Goal: Task Accomplishment & Management: Manage account settings

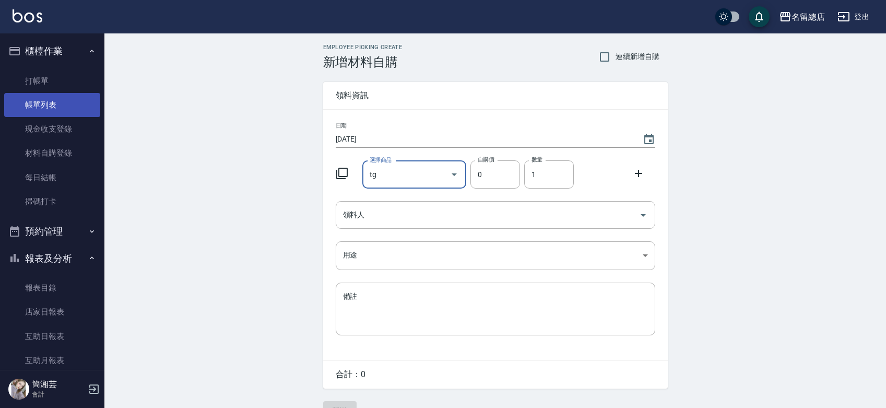
scroll to position [23, 0]
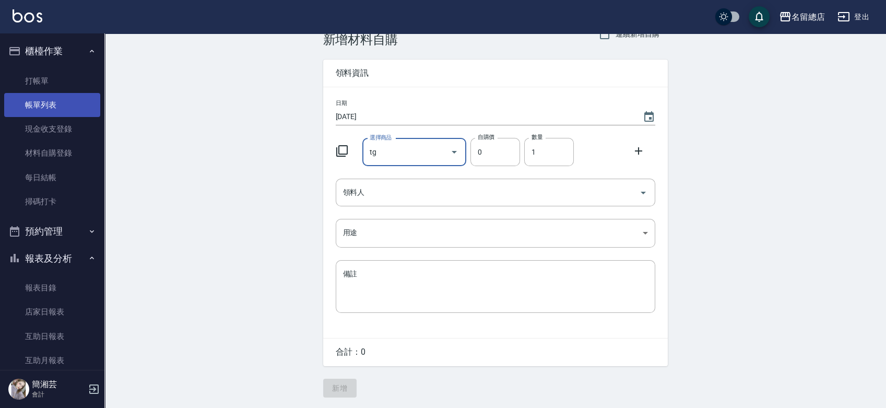
click at [72, 111] on link "帳單列表" at bounding box center [52, 105] width 96 height 24
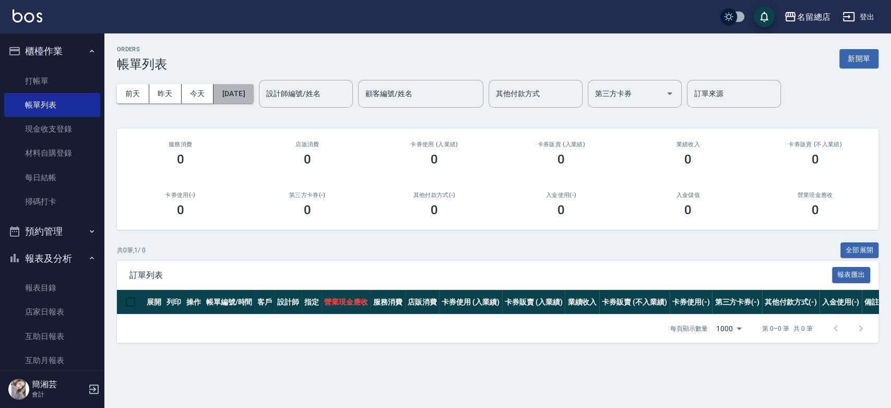
click at [253, 92] on button "[DATE]" at bounding box center [233, 93] width 40 height 19
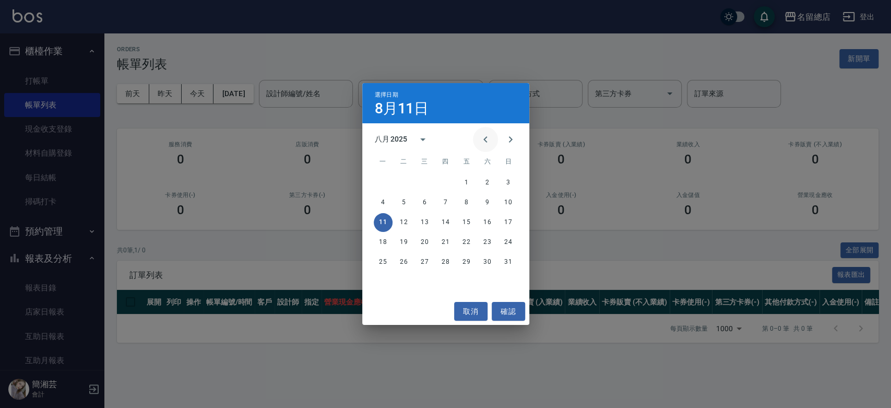
click at [486, 138] on icon "Previous month" at bounding box center [485, 139] width 13 height 13
click at [384, 202] on button "7" at bounding box center [383, 202] width 19 height 19
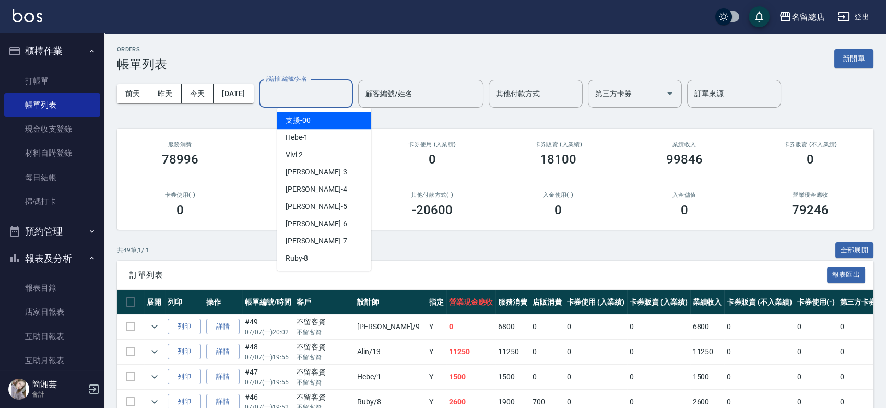
click at [310, 101] on input "設計師編號/姓名" at bounding box center [306, 94] width 85 height 18
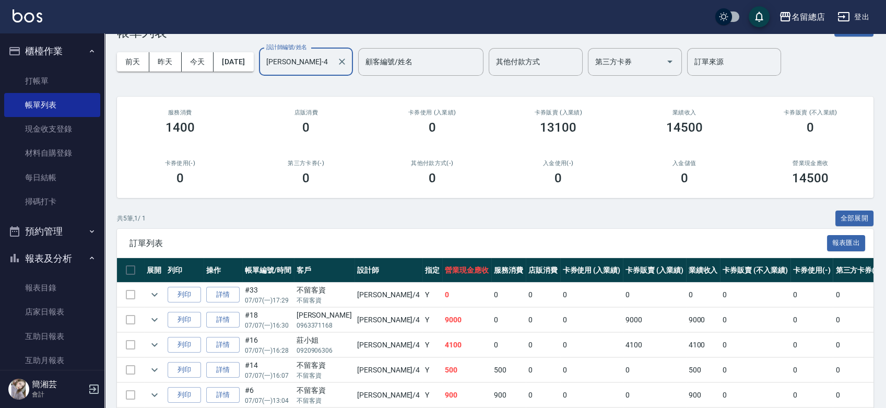
scroll to position [80, 0]
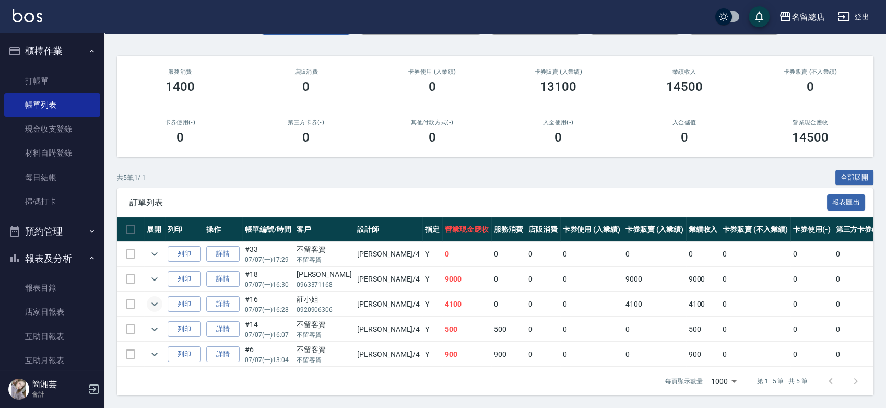
type input "[PERSON_NAME]-4"
click at [157, 297] on icon "expand row" at bounding box center [154, 303] width 13 height 13
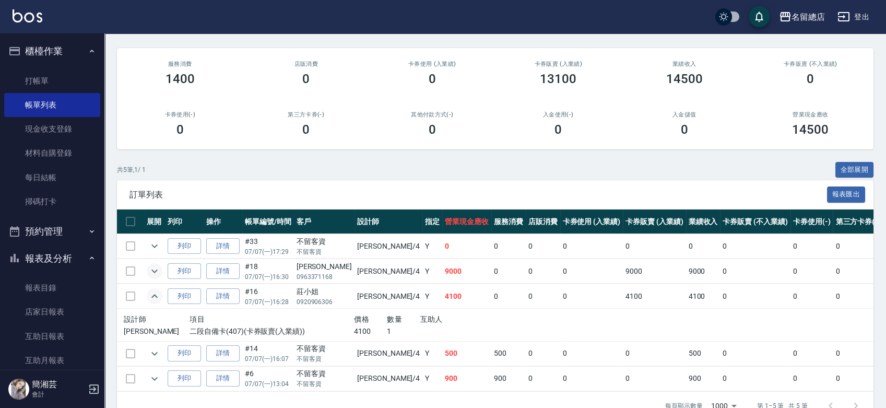
click at [154, 272] on icon "expand row" at bounding box center [154, 271] width 13 height 13
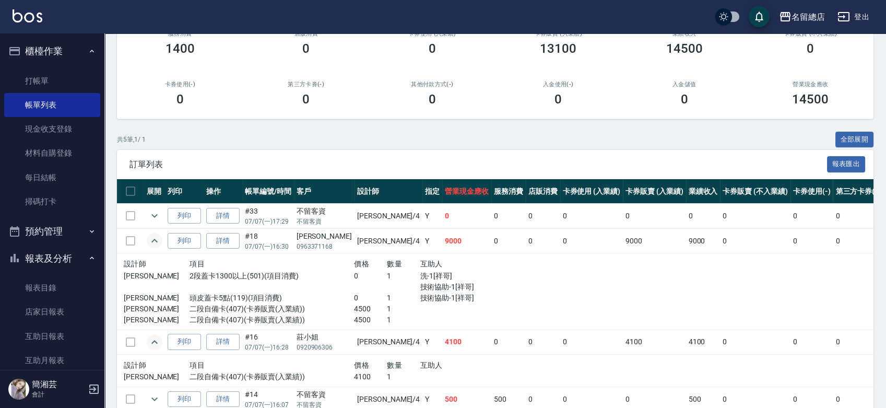
scroll to position [138, 0]
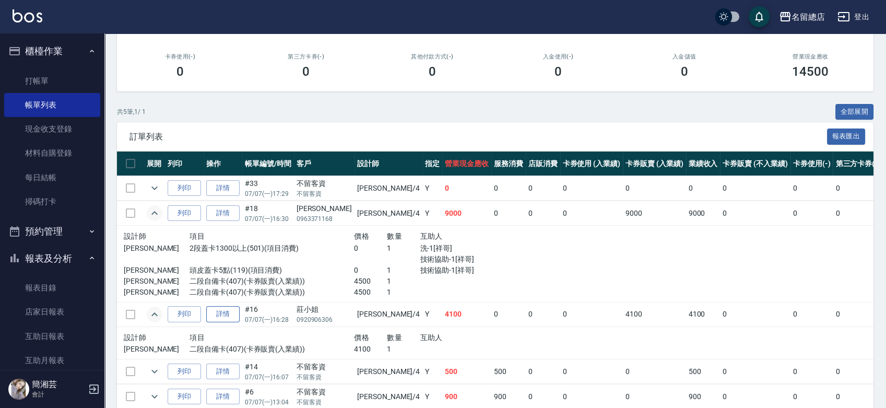
click at [232, 311] on link "詳情" at bounding box center [222, 314] width 33 height 16
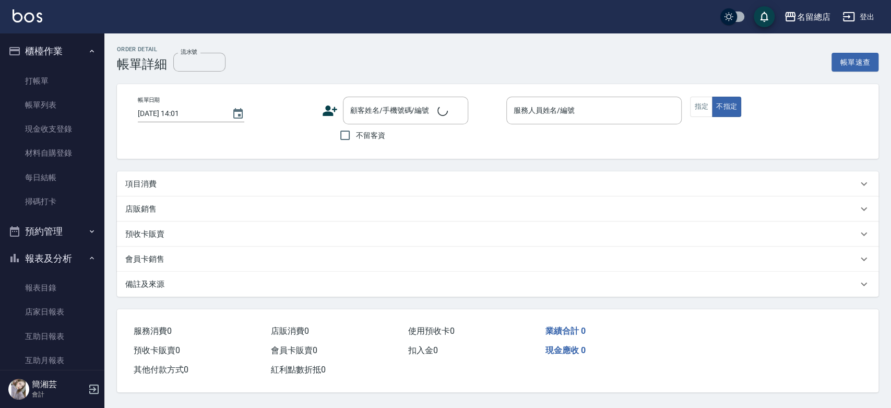
type input "[DATE] 16:28"
type input "[PERSON_NAME]-4"
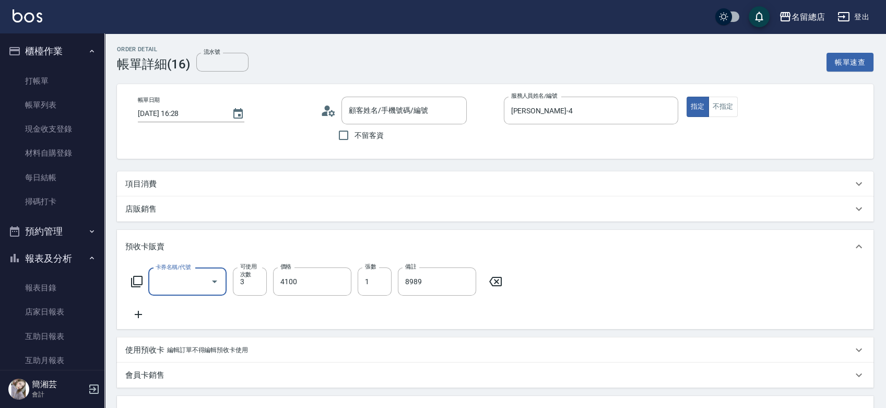
scroll to position [13, 0]
type input "莊小姐/0920906306/null"
type input "二段自備卡(407)"
click at [239, 66] on input "流水號" at bounding box center [222, 62] width 52 height 19
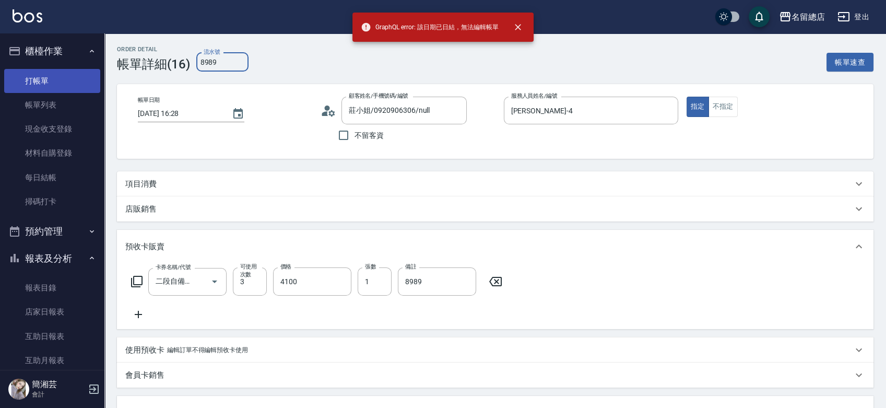
type input "8989"
click at [33, 82] on link "打帳單" at bounding box center [52, 81] width 96 height 24
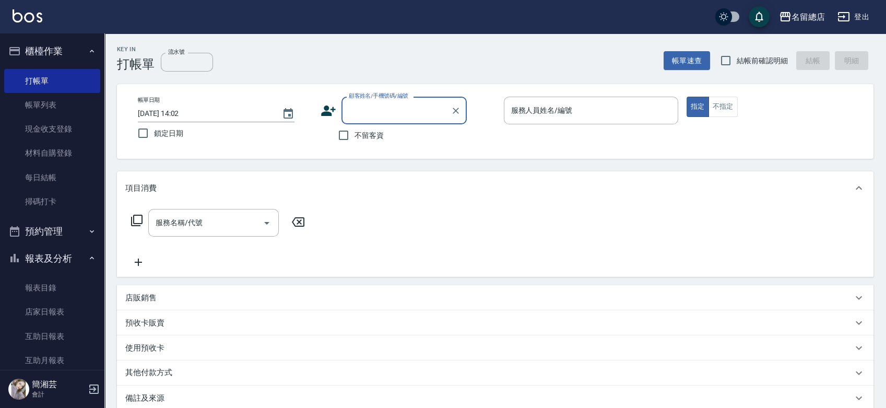
click at [358, 133] on span "不留客資" at bounding box center [368, 135] width 29 height 11
click at [354, 133] on input "不留客資" at bounding box center [343, 135] width 22 height 22
checkbox input "true"
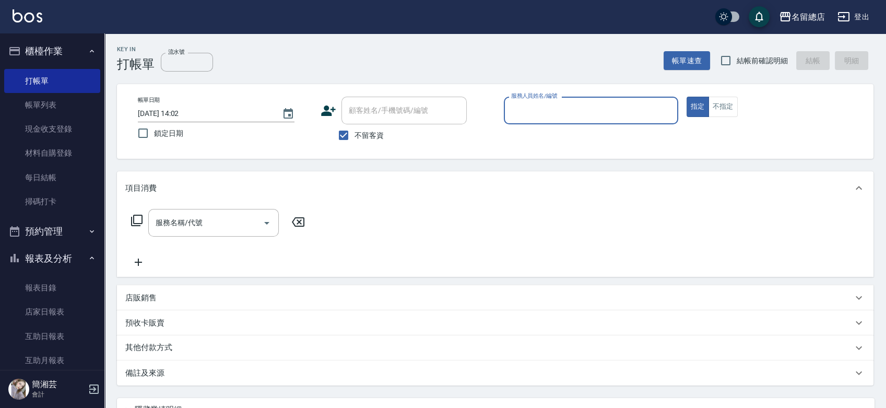
click at [783, 52] on label "結帳前確認明細" at bounding box center [751, 61] width 73 height 22
click at [736, 52] on input "結帳前確認明細" at bounding box center [726, 61] width 22 height 22
checkbox input "true"
click at [530, 106] on input "服務人員姓名/編號" at bounding box center [590, 110] width 165 height 18
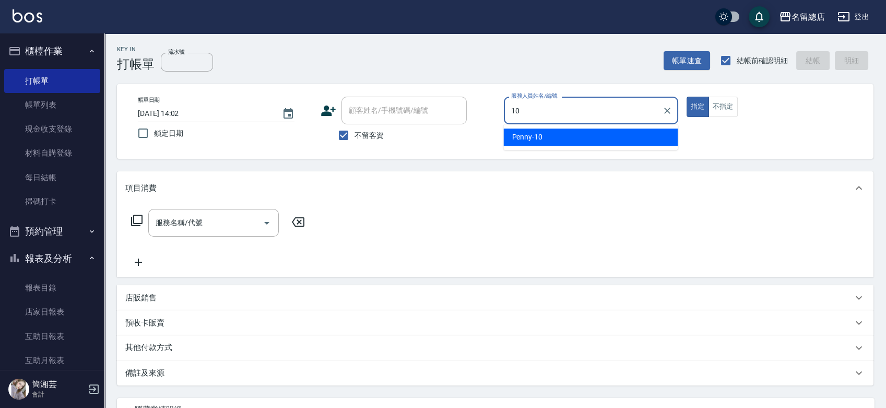
type input "Penny-10"
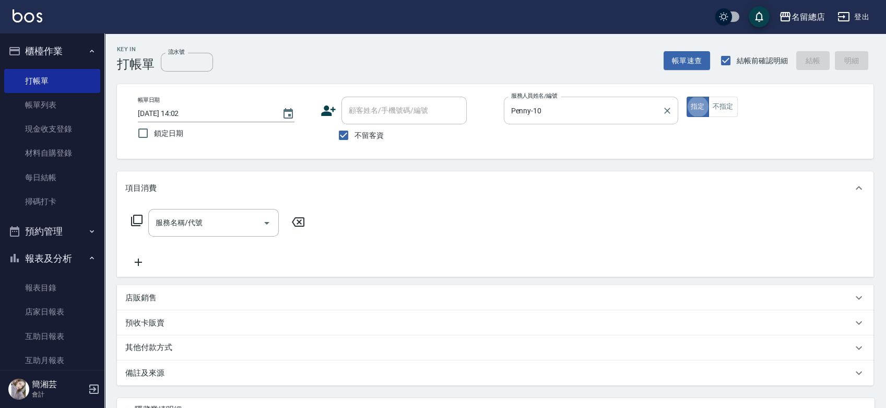
type button "true"
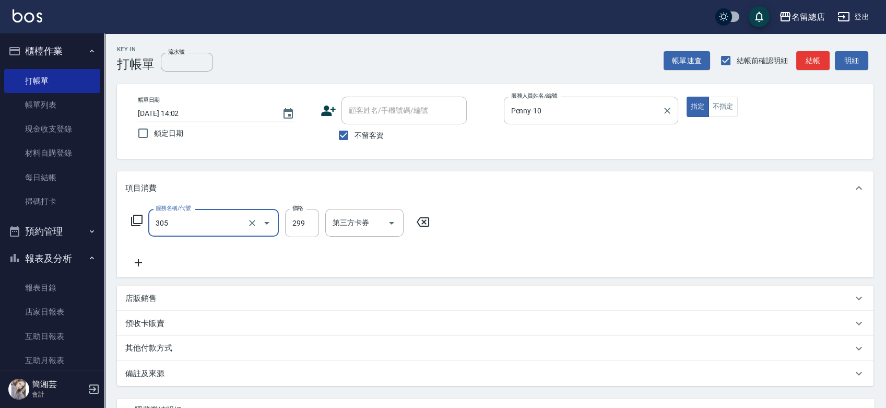
type input "剪髮(305)"
type input "500"
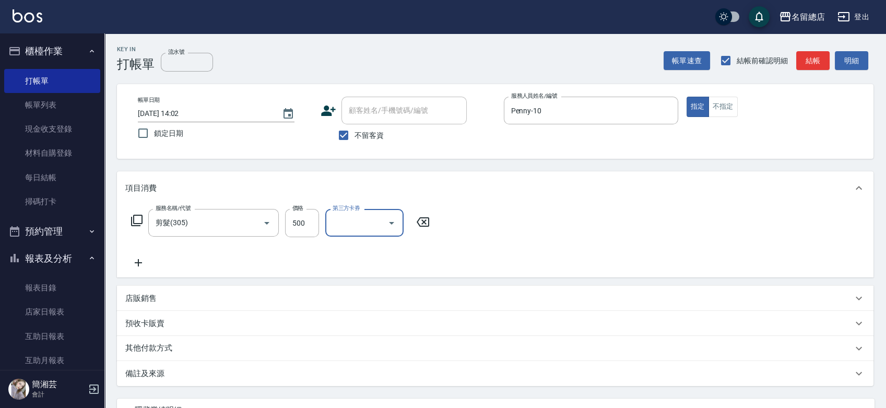
click at [189, 339] on div "其他付款方式" at bounding box center [495, 348] width 756 height 25
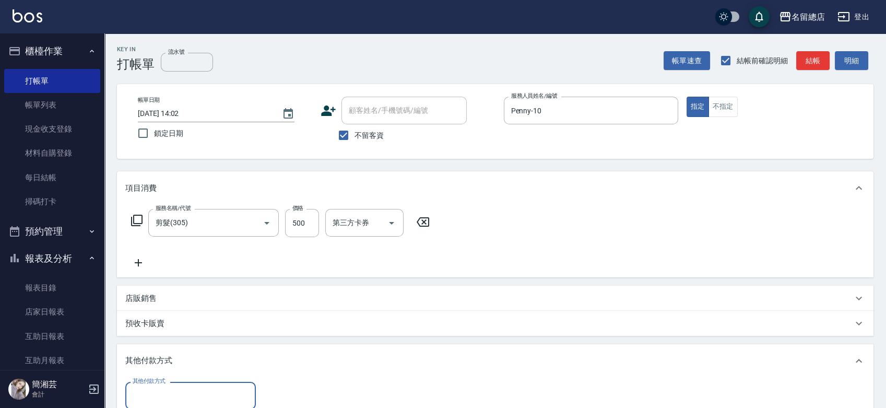
click at [171, 395] on input "其他付款方式" at bounding box center [190, 395] width 121 height 18
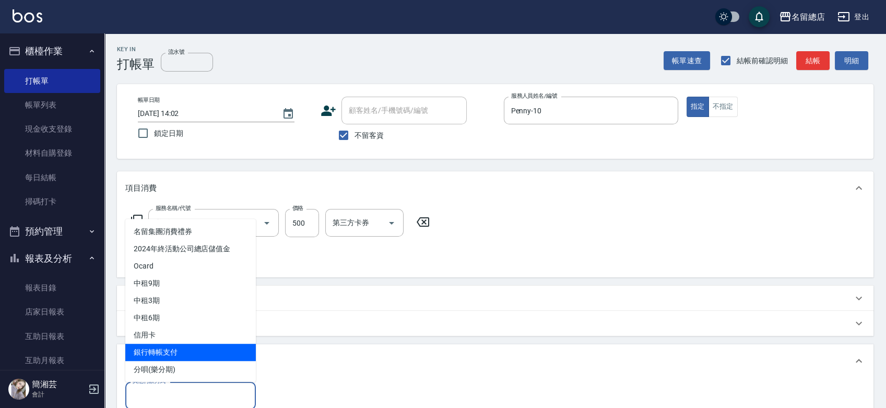
click at [164, 353] on span "銀行轉帳支付" at bounding box center [190, 351] width 130 height 17
type input "銀行轉帳支付"
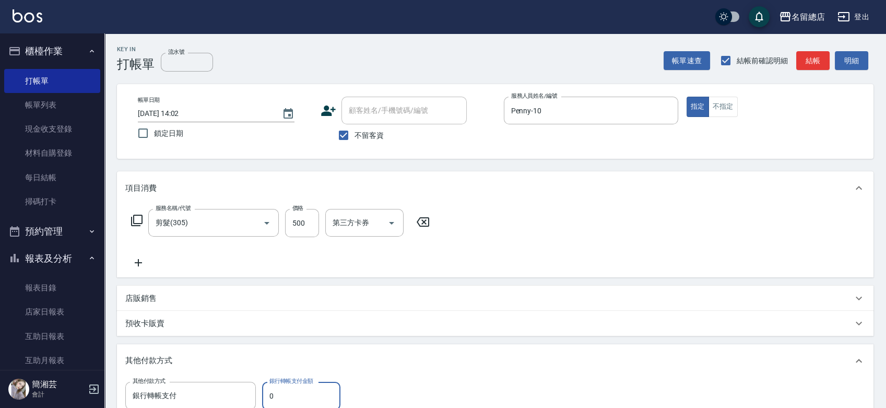
scroll to position [2, 0]
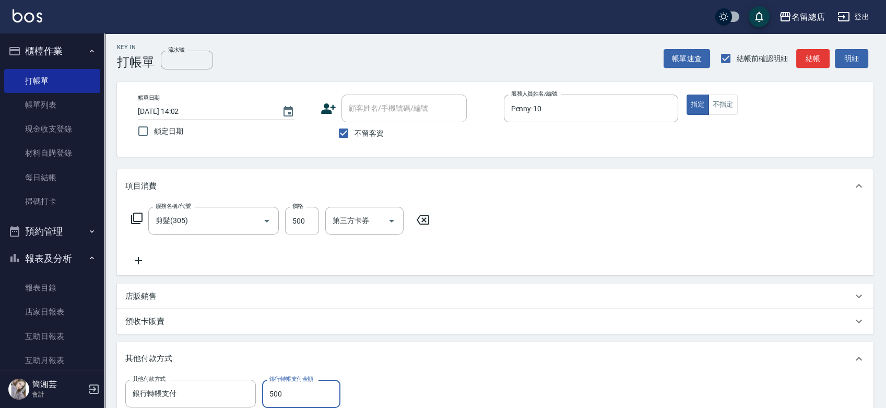
type input "500"
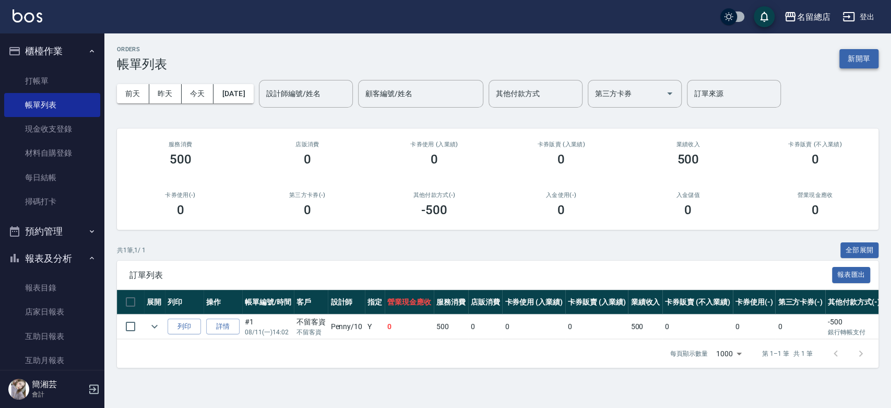
click at [860, 53] on button "新開單" at bounding box center [858, 58] width 39 height 19
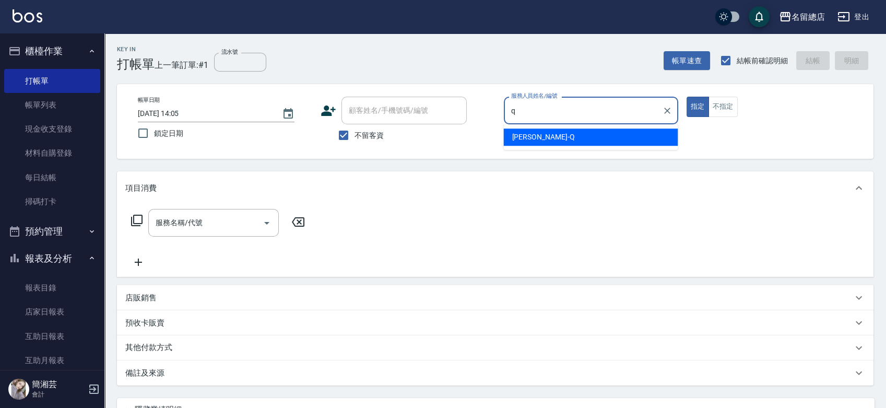
type input "[PERSON_NAME]"
type button "true"
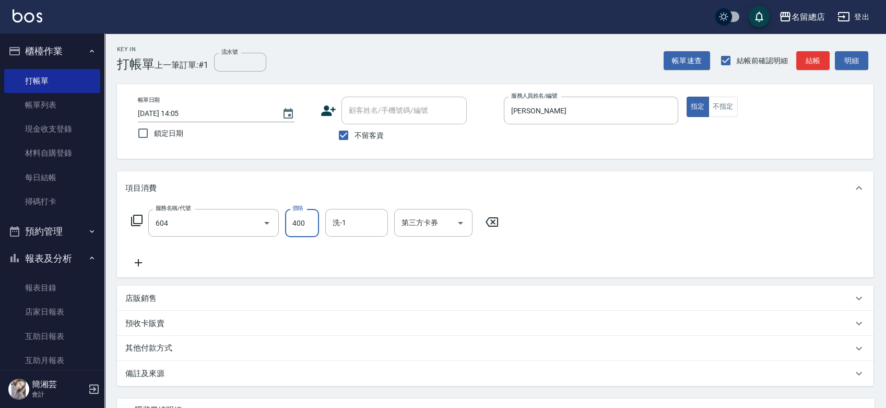
type input "健康洗髮(604)"
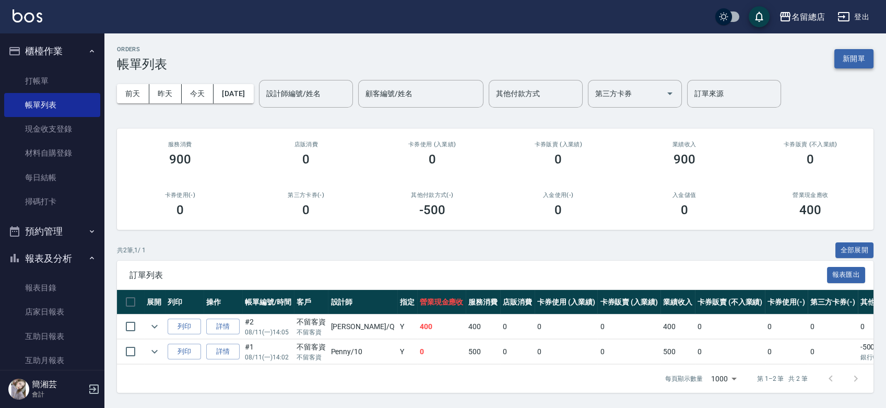
click at [856, 53] on button "新開單" at bounding box center [853, 58] width 39 height 19
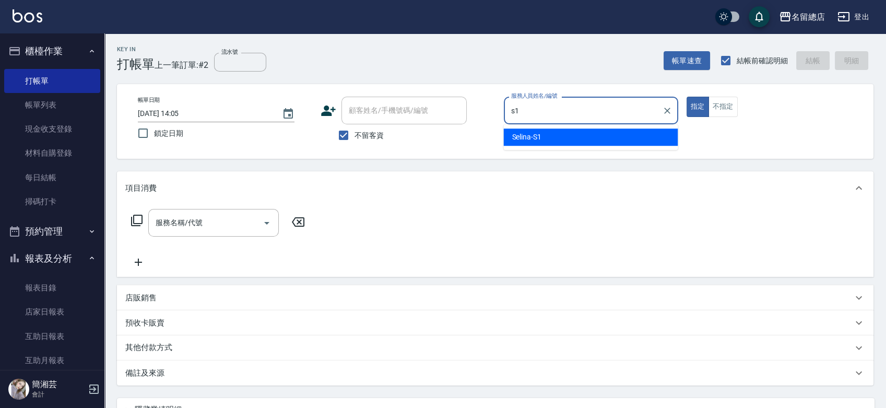
type input "Selina-S1"
type button "true"
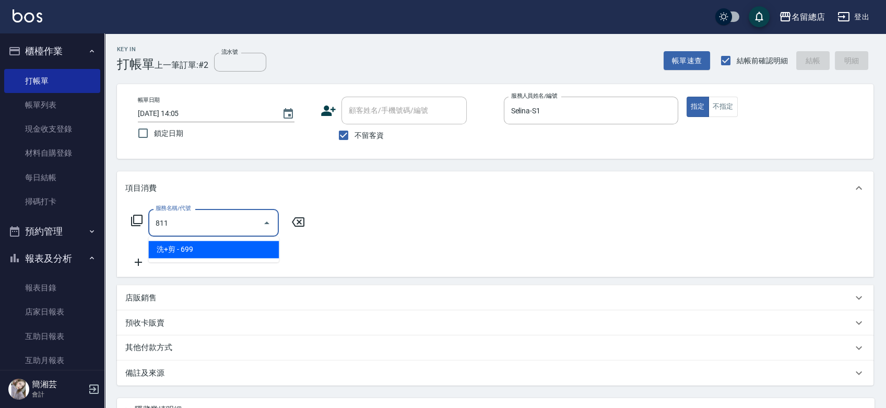
type input "洗+剪(811)"
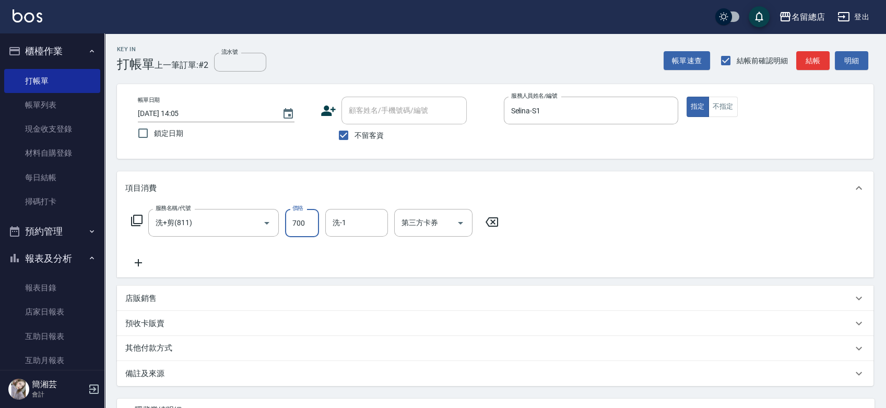
type input "700"
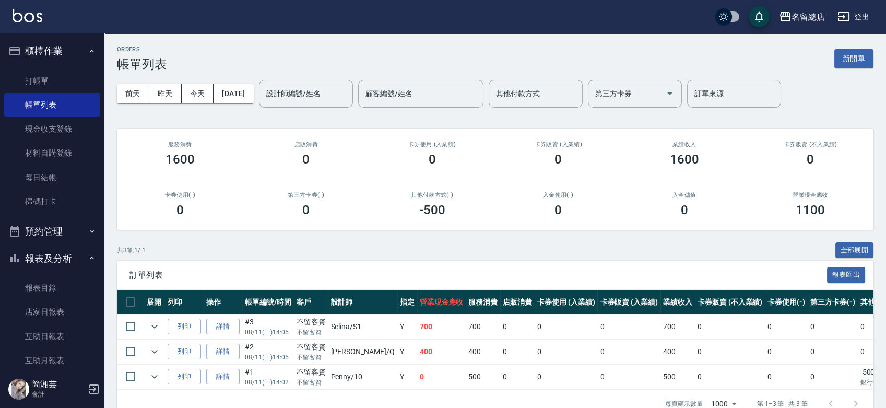
click at [851, 45] on div "ORDERS 帳單列表 新開單 [DATE] [DATE] [DATE] [DATE] 設計師編號/姓名 設計師編號/姓名 顧客編號/姓名 顧客編號/姓名 其…" at bounding box center [494, 231] width 781 height 397
click at [843, 62] on button "新開單" at bounding box center [853, 58] width 39 height 19
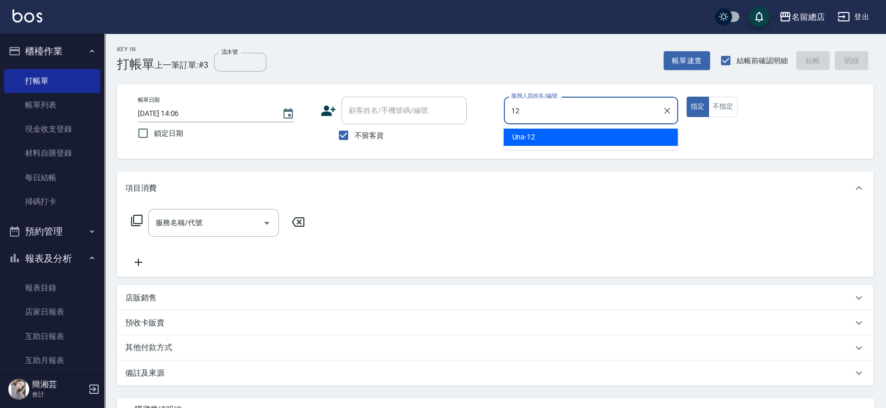
type input "Una-12"
type button "true"
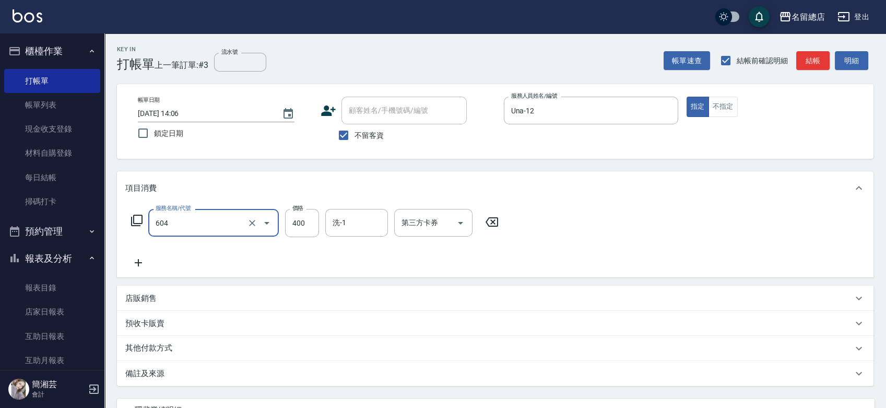
type input "健康洗髮(604)"
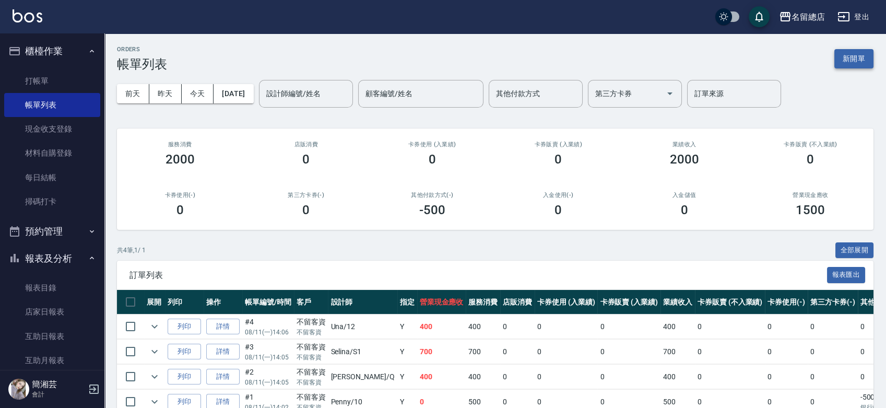
click at [838, 60] on button "新開單" at bounding box center [853, 58] width 39 height 19
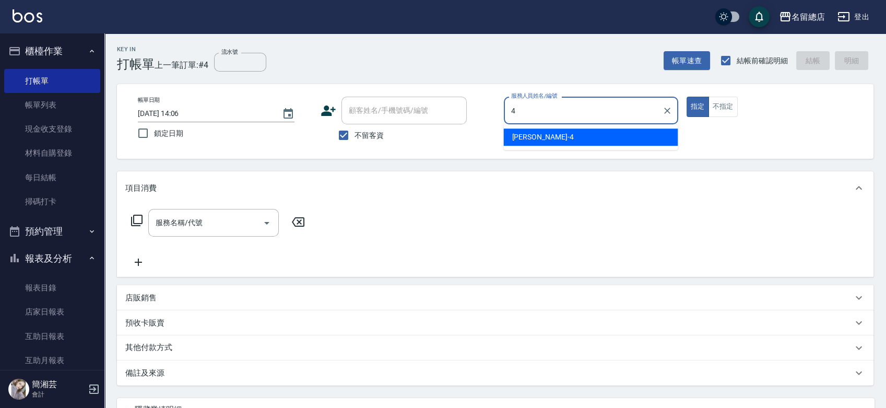
type input "[PERSON_NAME]-4"
type button "true"
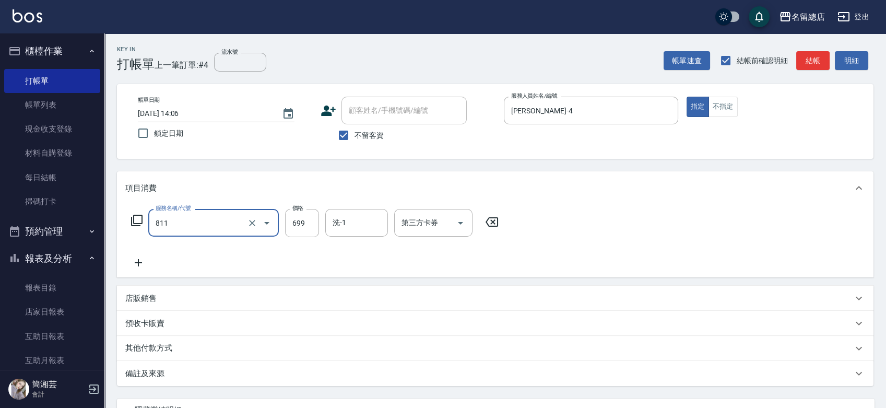
type input "洗+剪(811)"
type input "800"
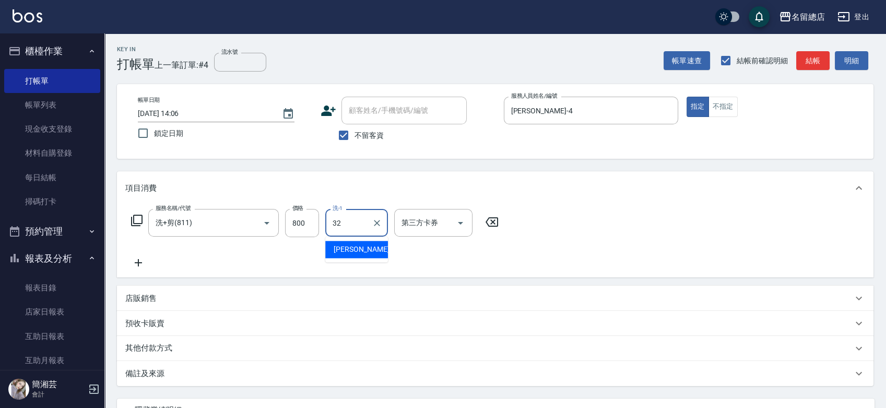
type input "[PERSON_NAME]-32"
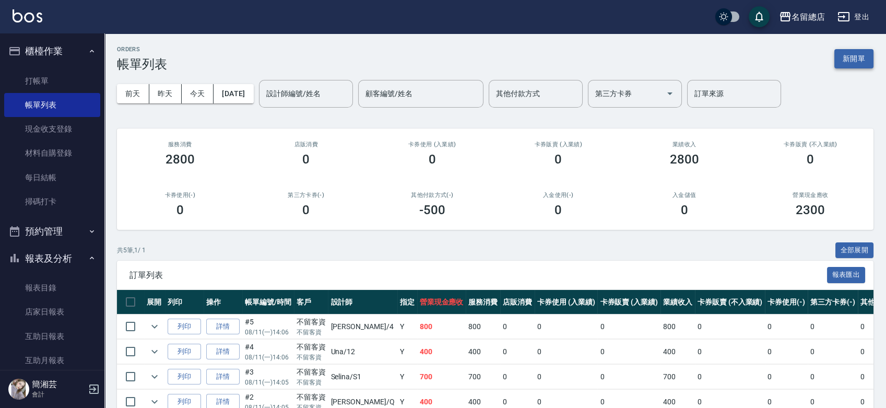
click at [848, 64] on button "新開單" at bounding box center [853, 58] width 39 height 19
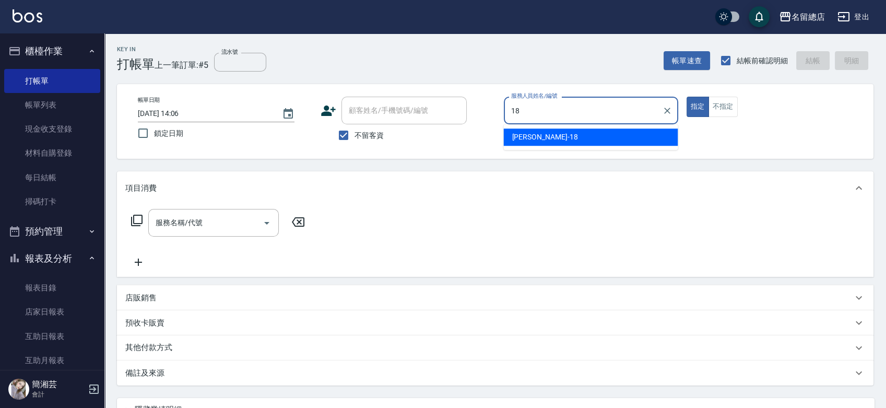
type input "[PERSON_NAME]-18"
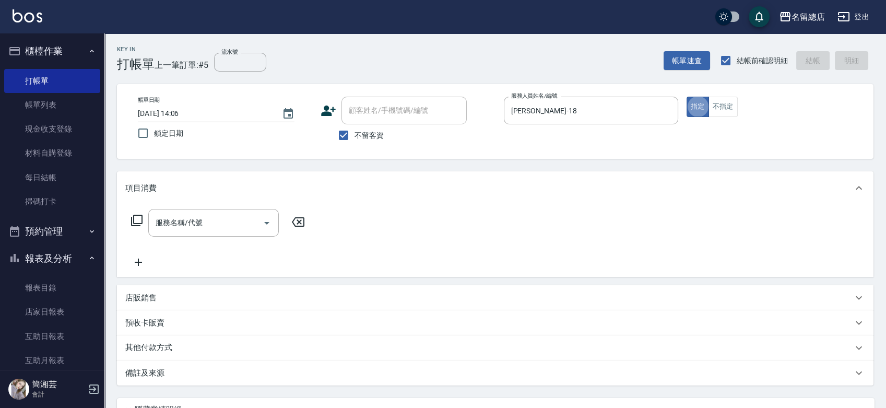
type button "true"
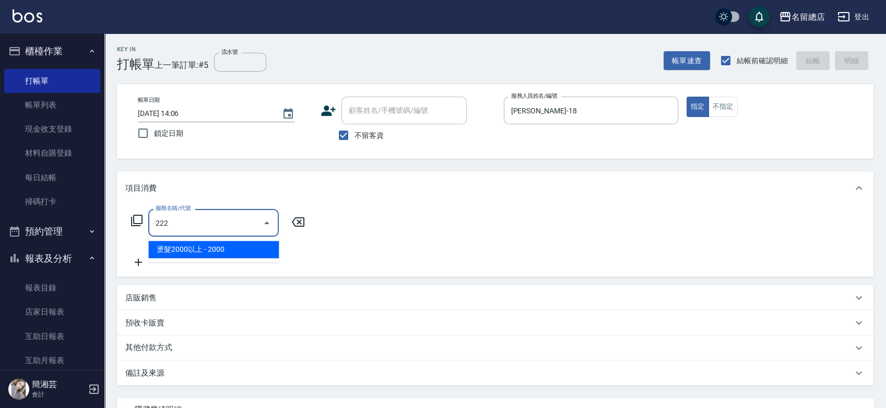
type input "燙髮2000以上(222)"
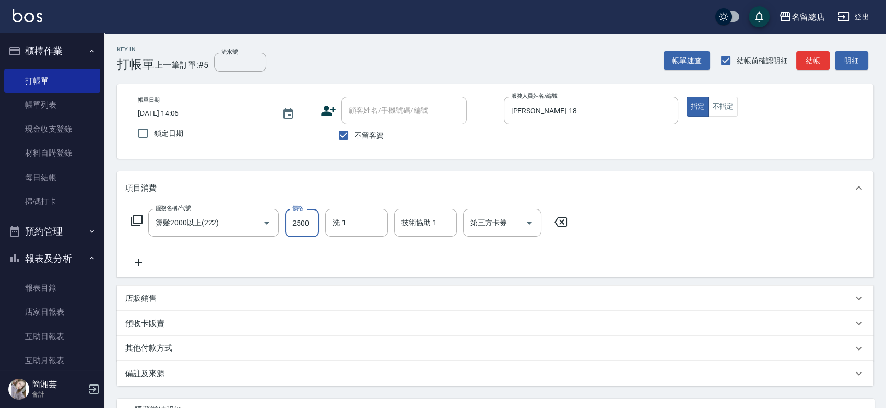
type input "2500"
type input "[PERSON_NAME]-66"
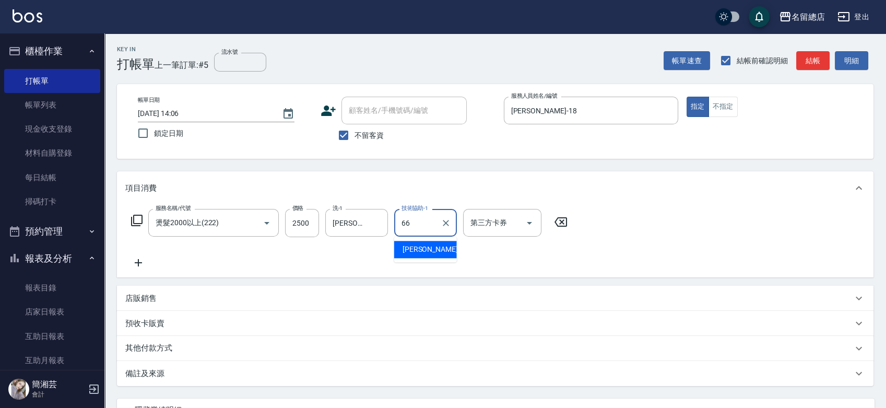
type input "[PERSON_NAME]-66"
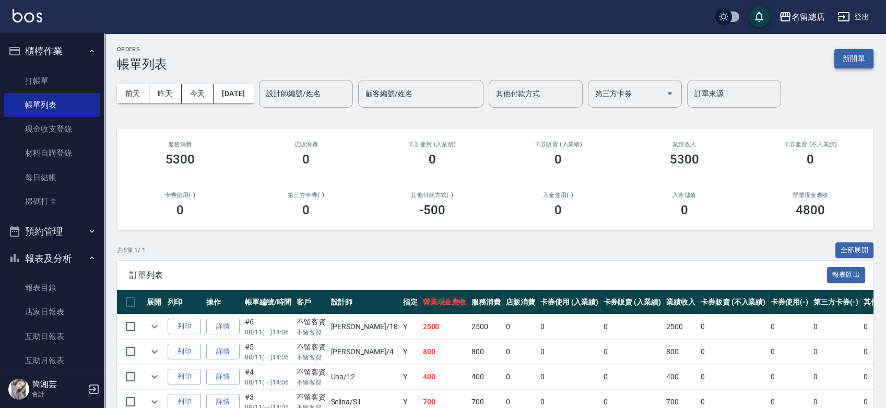
click at [852, 55] on button "新開單" at bounding box center [853, 58] width 39 height 19
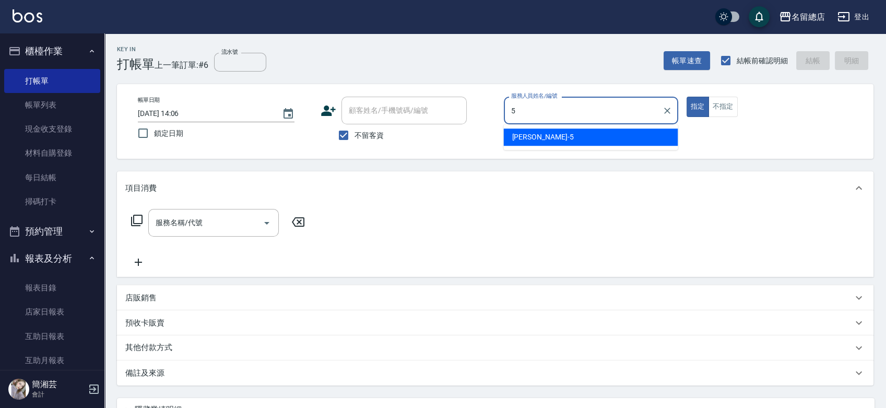
type input "[PERSON_NAME]-5"
type button "true"
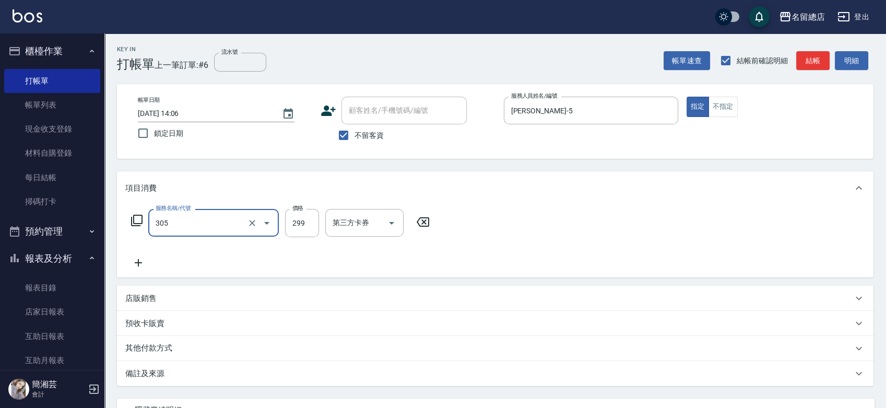
type input "剪髮(305)"
type input "500"
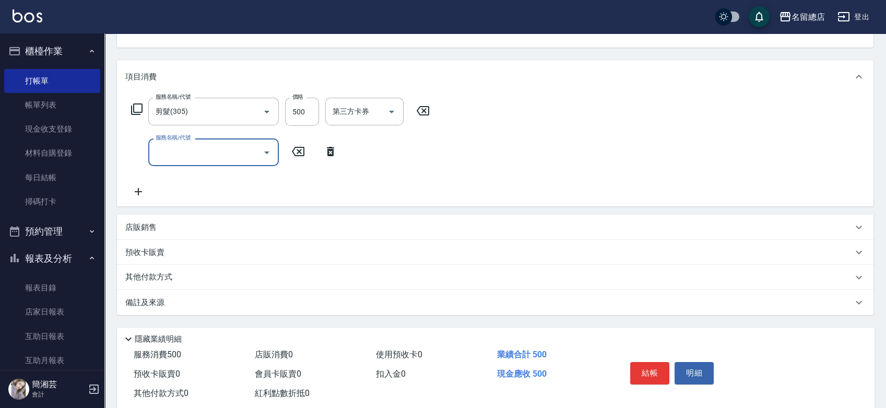
scroll to position [116, 0]
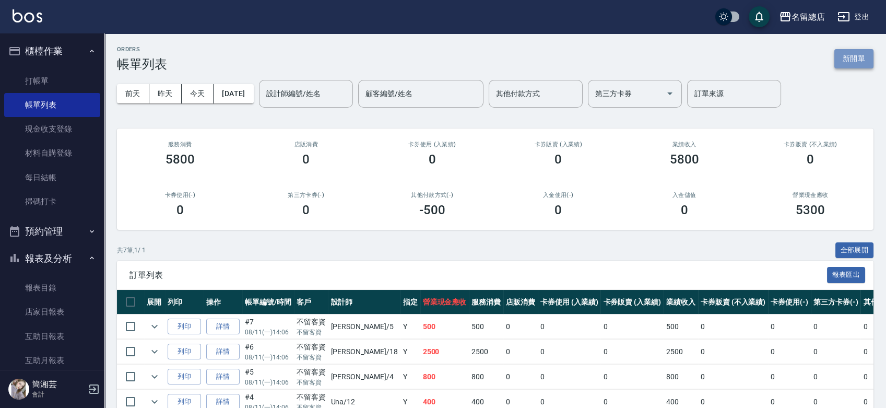
click at [856, 61] on button "新開單" at bounding box center [853, 58] width 39 height 19
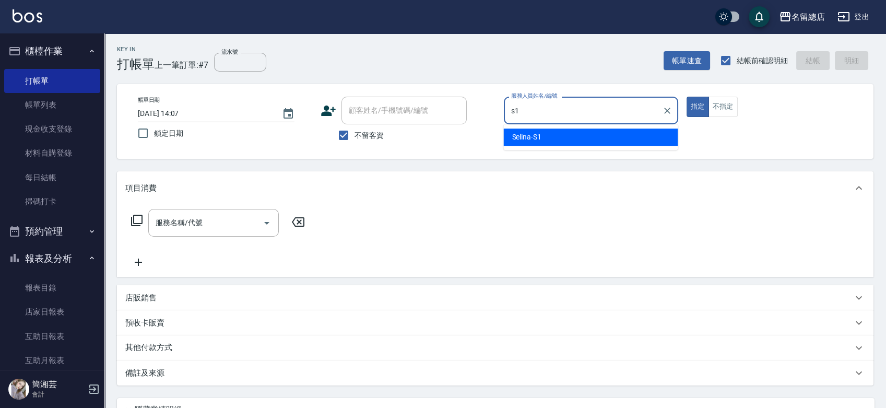
type input "Selina-S1"
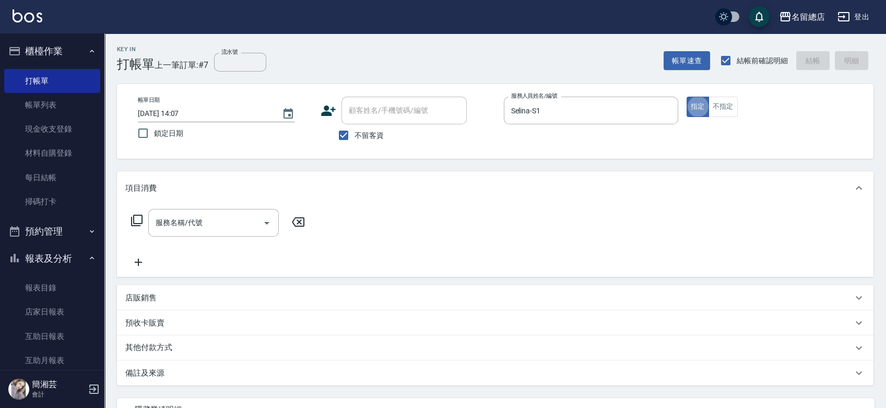
type button "true"
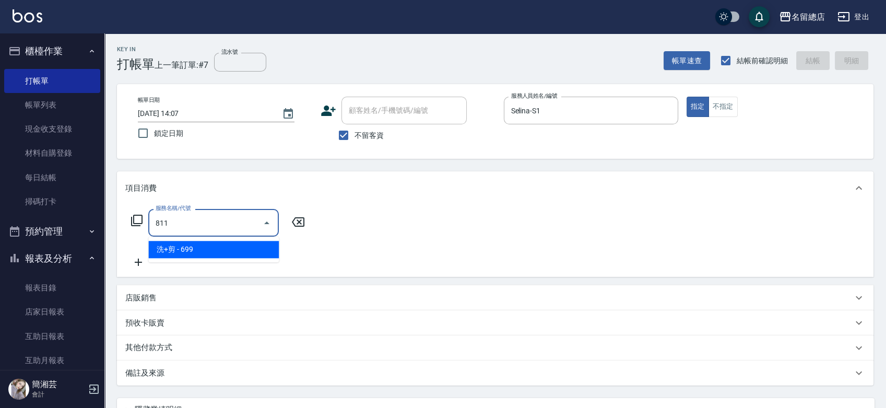
type input "洗+剪(811)"
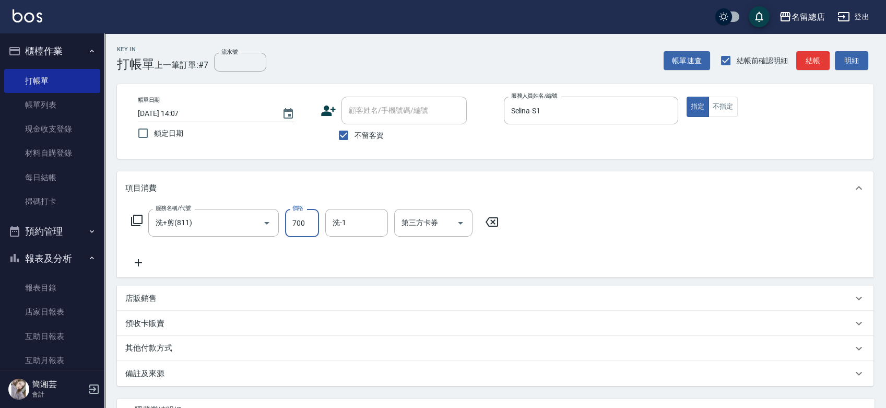
type input "700"
type input "[PERSON_NAME]-36"
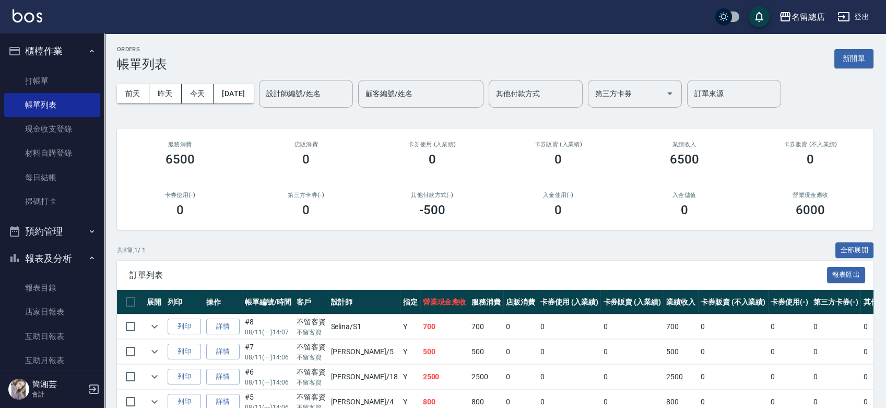
click at [823, 58] on div "ORDERS 帳單列表 新開單" at bounding box center [495, 59] width 756 height 26
click at [858, 60] on button "新開單" at bounding box center [853, 58] width 39 height 19
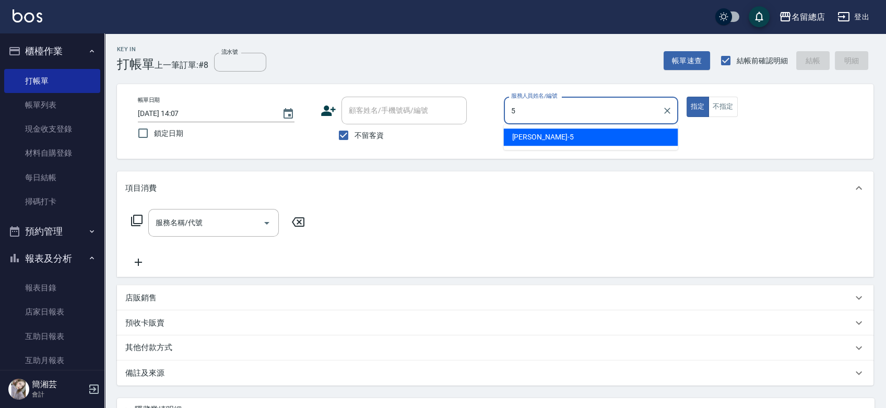
type input "[PERSON_NAME]-5"
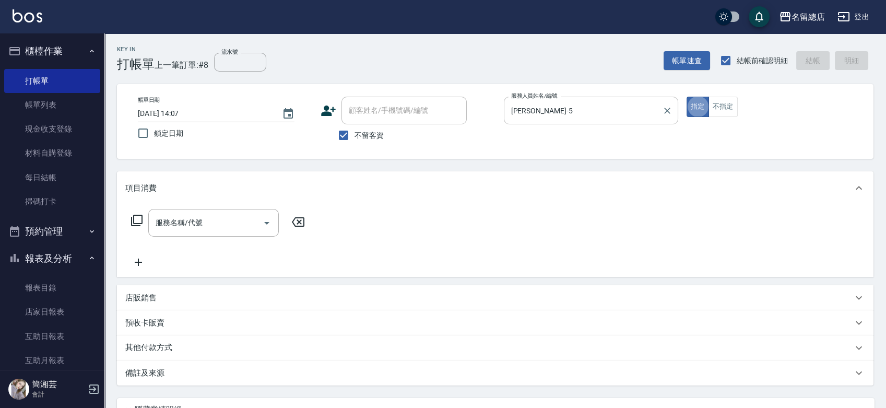
type button "true"
type input "8"
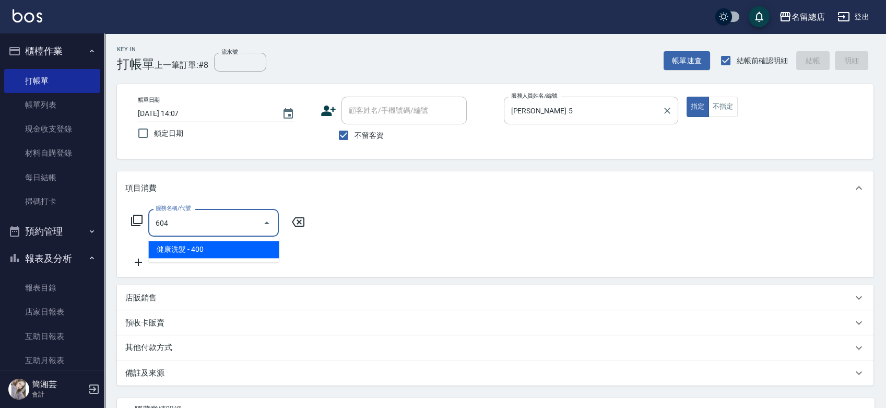
type input "健康洗髮(604)"
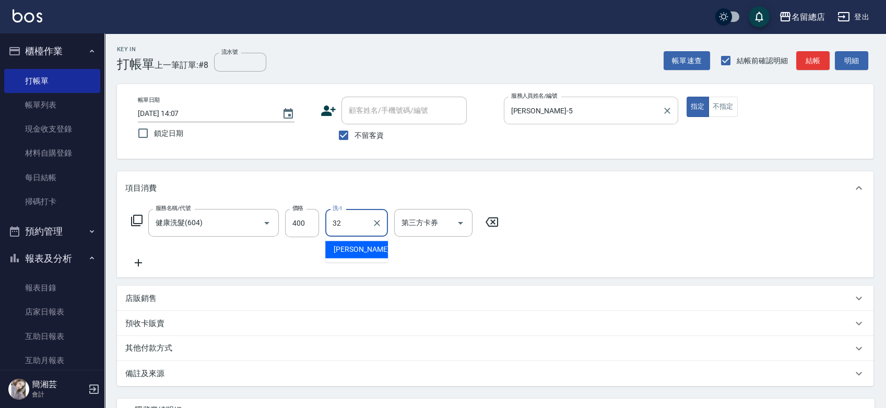
type input "[PERSON_NAME]-32"
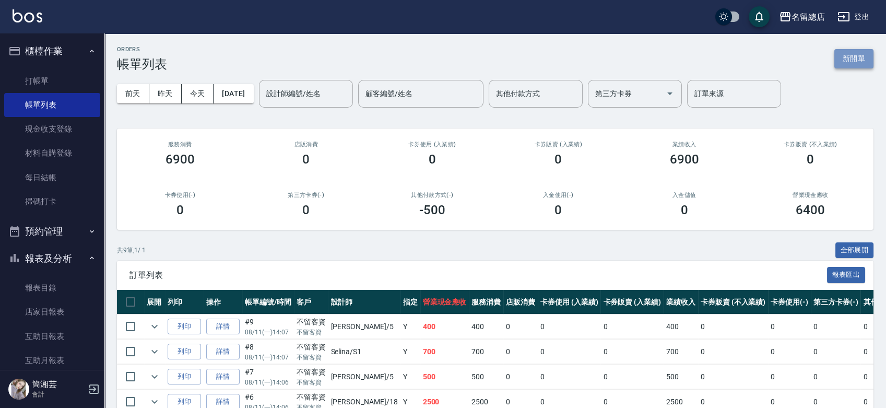
click at [856, 61] on button "新開單" at bounding box center [853, 58] width 39 height 19
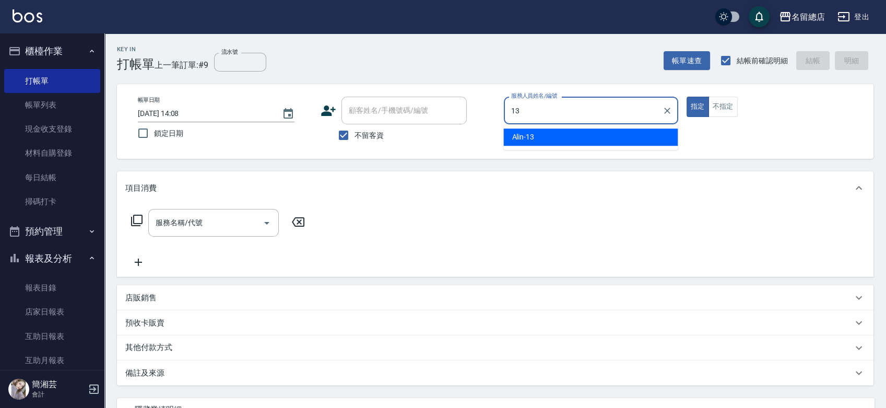
type input "Alin-13"
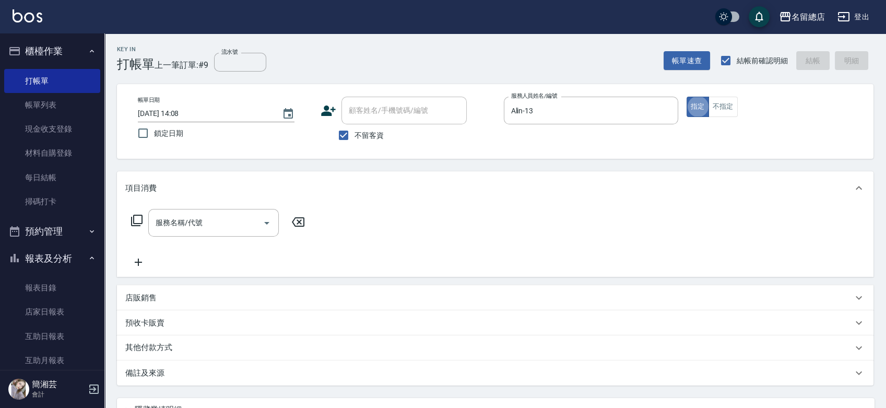
type button "true"
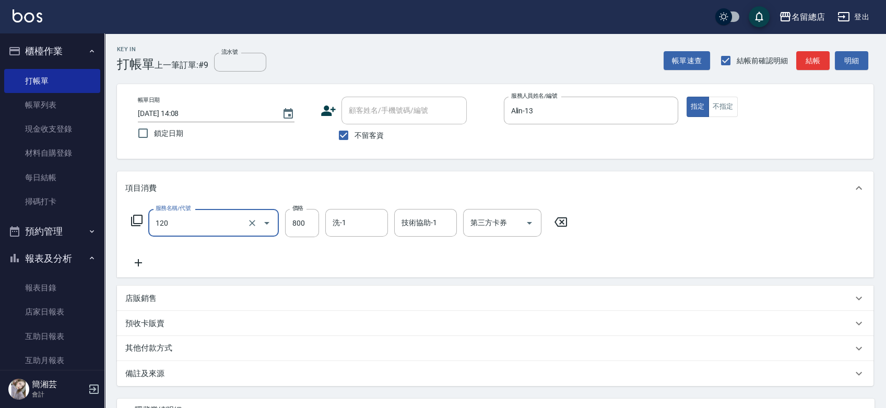
type input "自備頭皮(120)"
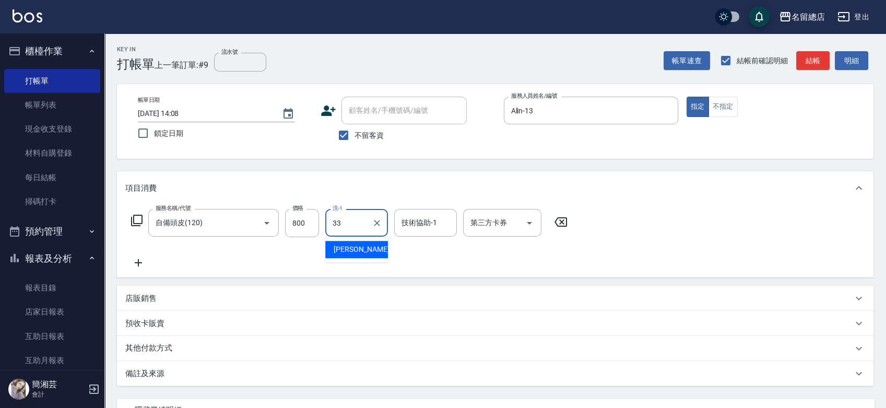
type input "[PERSON_NAME]-33"
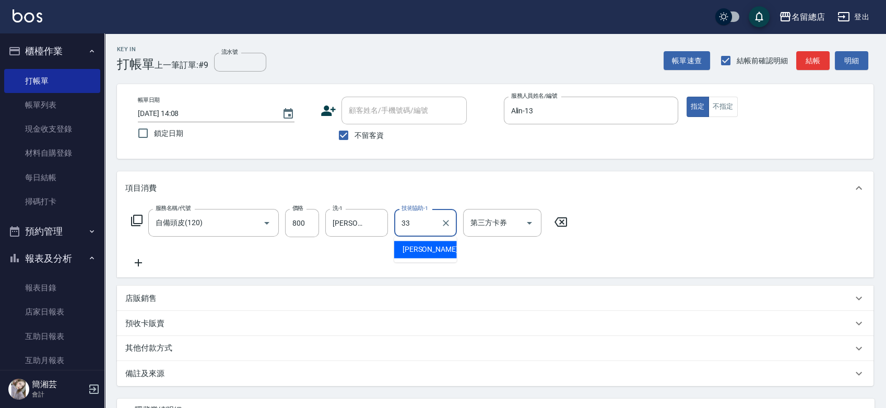
type input "[PERSON_NAME]-33"
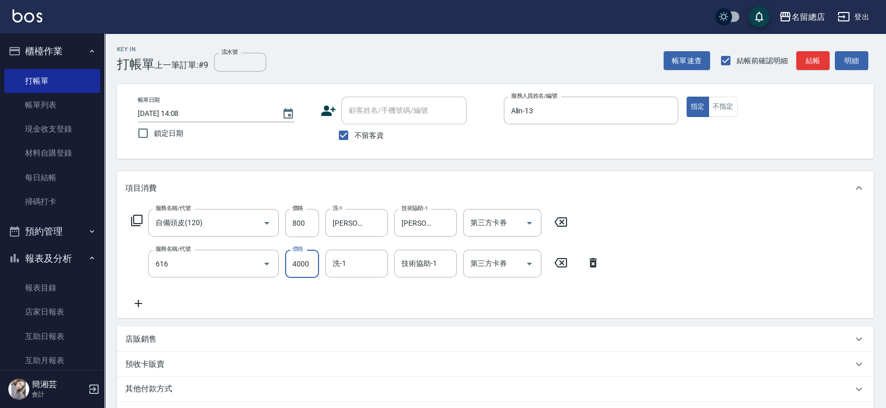
type input "自備接髮(616)"
type input "1700"
type input "[PERSON_NAME]-33"
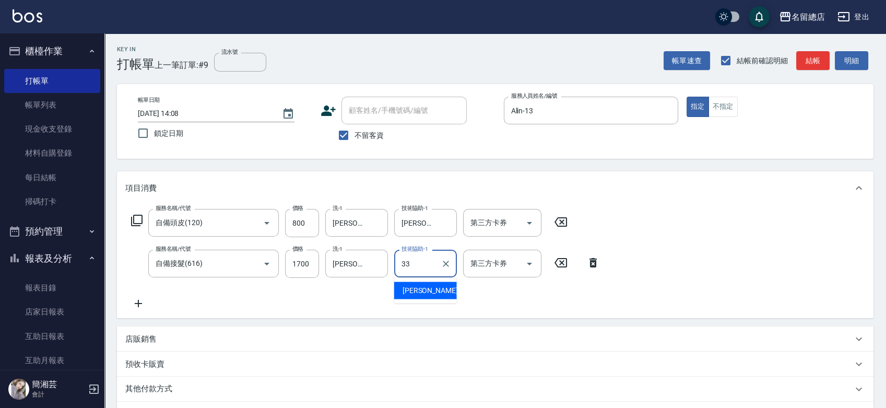
type input "[PERSON_NAME]-33"
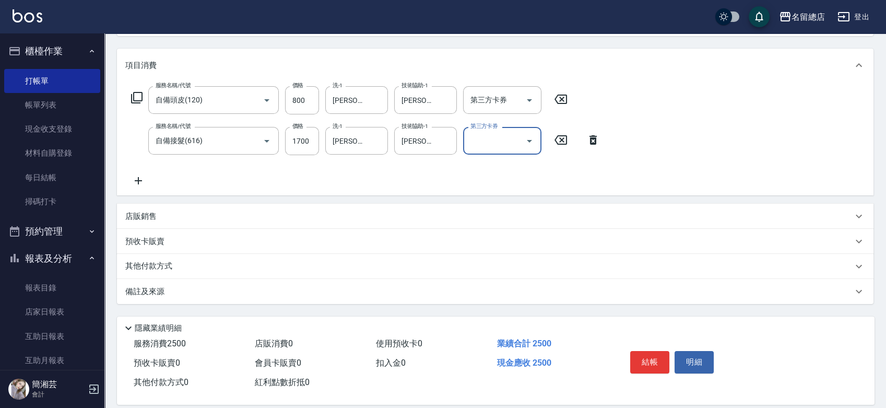
scroll to position [135, 0]
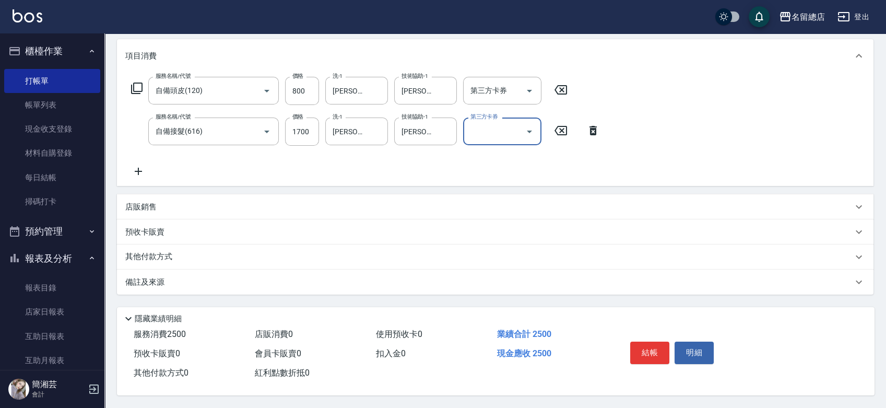
click at [194, 244] on div "其他付款方式" at bounding box center [495, 256] width 756 height 25
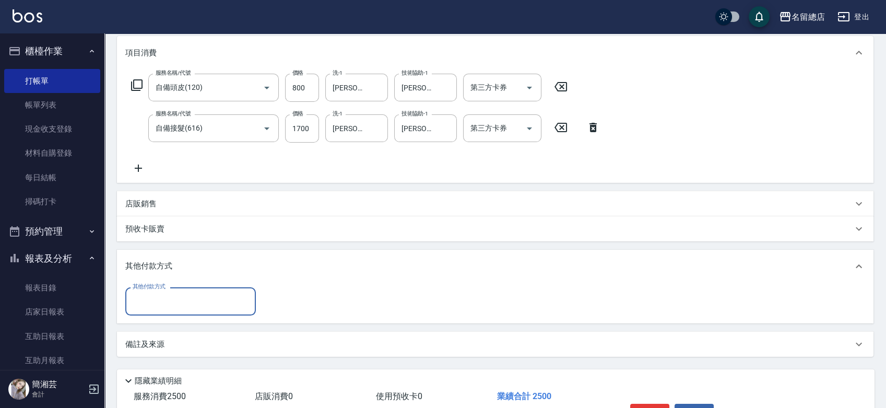
scroll to position [0, 0]
click at [163, 295] on input "其他付款方式" at bounding box center [190, 301] width 121 height 18
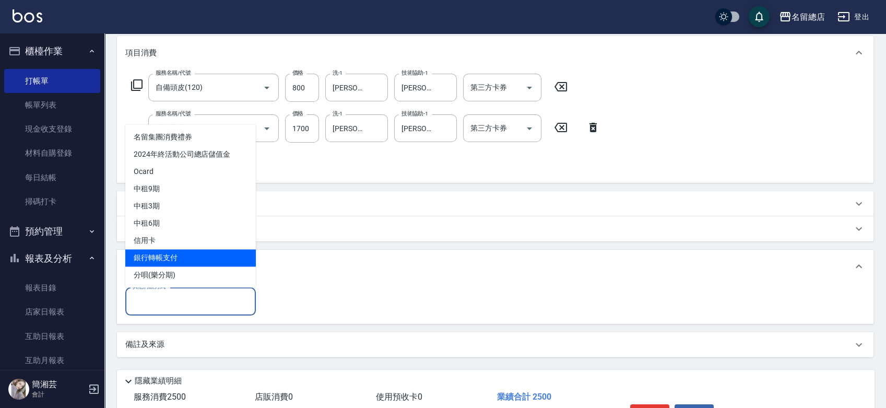
click at [150, 256] on span "銀行轉帳支付" at bounding box center [190, 257] width 130 height 17
type input "銀行轉帳支付"
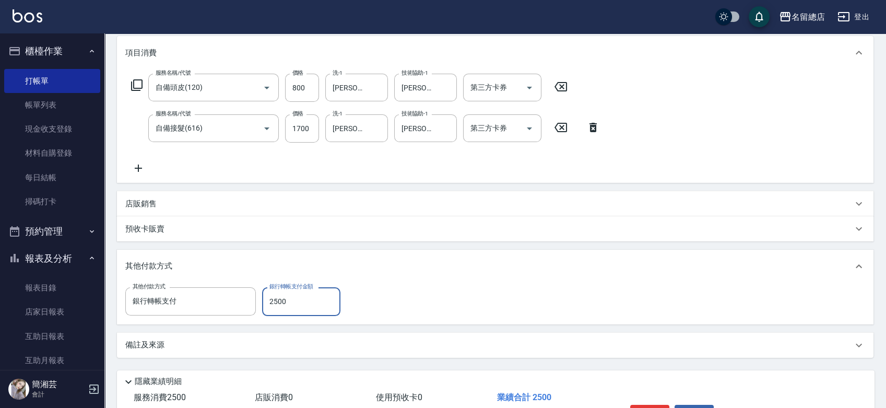
type input "2500"
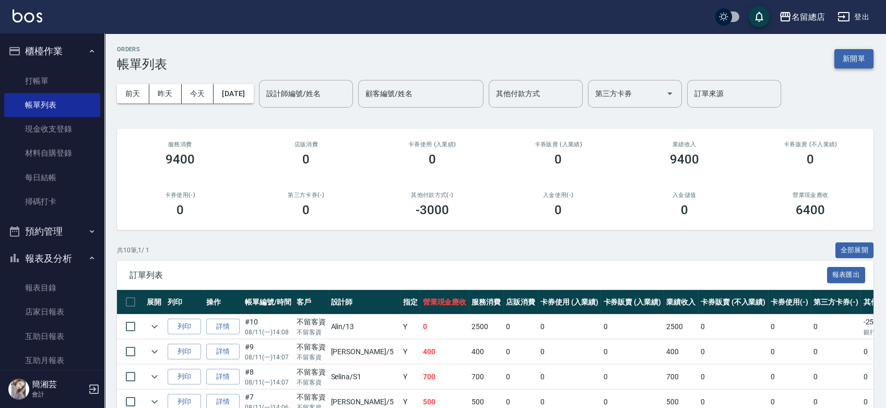
click at [856, 57] on button "新開單" at bounding box center [853, 58] width 39 height 19
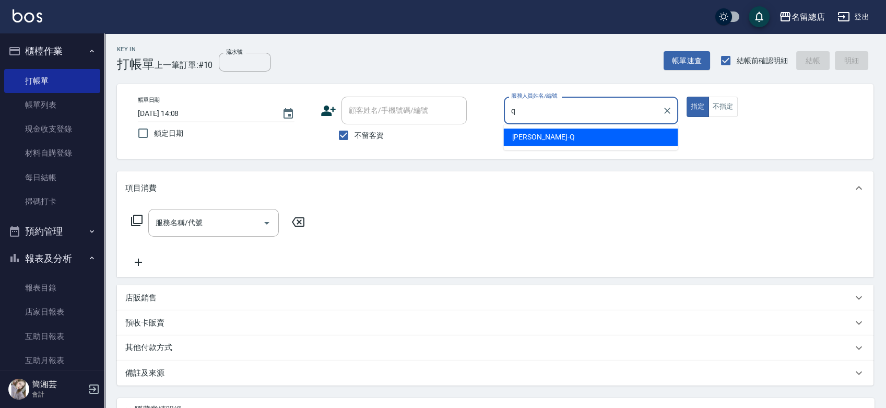
type input "[PERSON_NAME]"
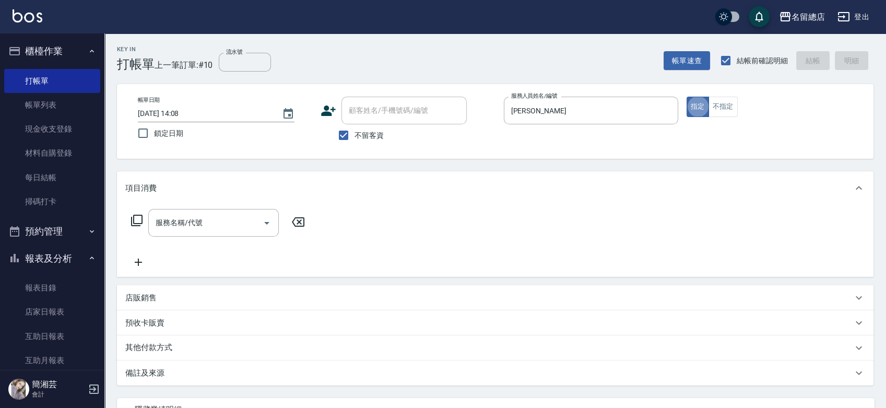
type button "true"
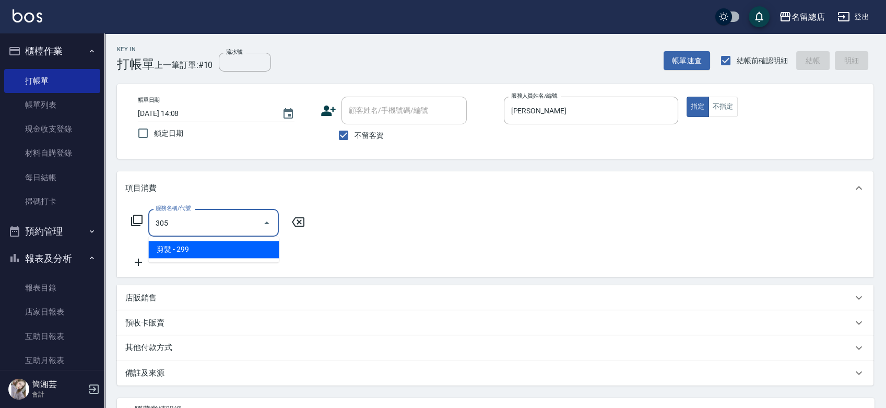
type input "剪髮(305)"
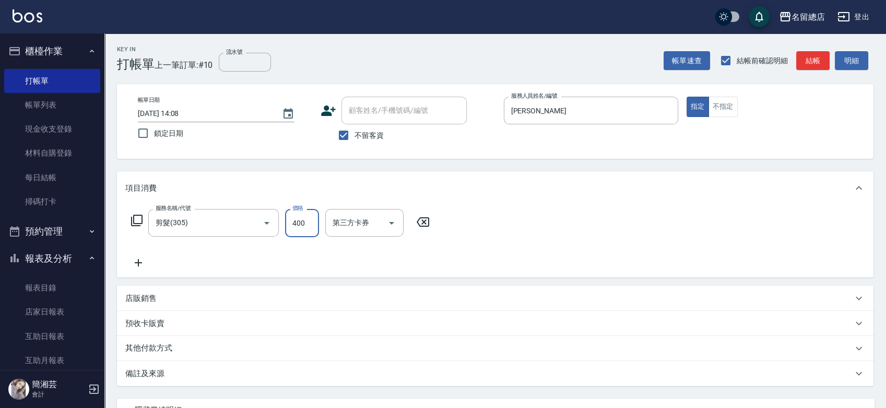
type input "400"
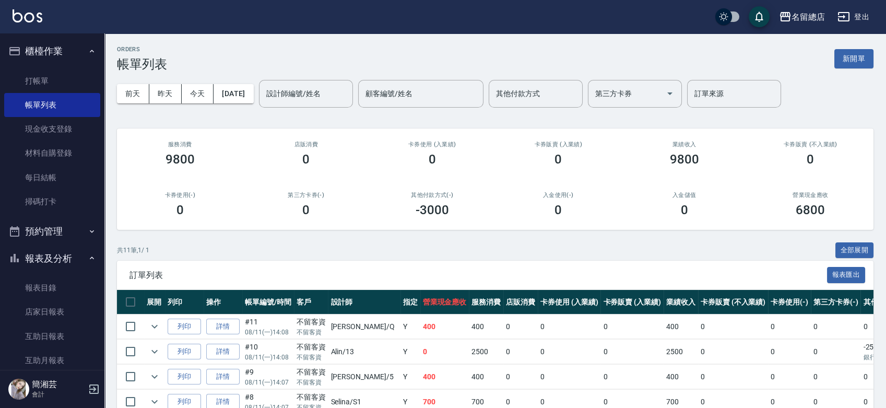
click at [853, 48] on div "ORDERS 帳單列表 新開單" at bounding box center [495, 59] width 756 height 26
click at [852, 54] on button "新開單" at bounding box center [853, 58] width 39 height 19
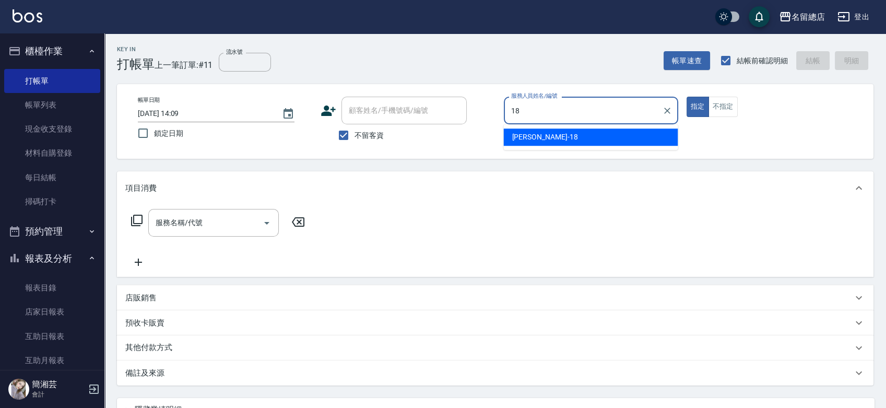
type input "[PERSON_NAME]-18"
type button "true"
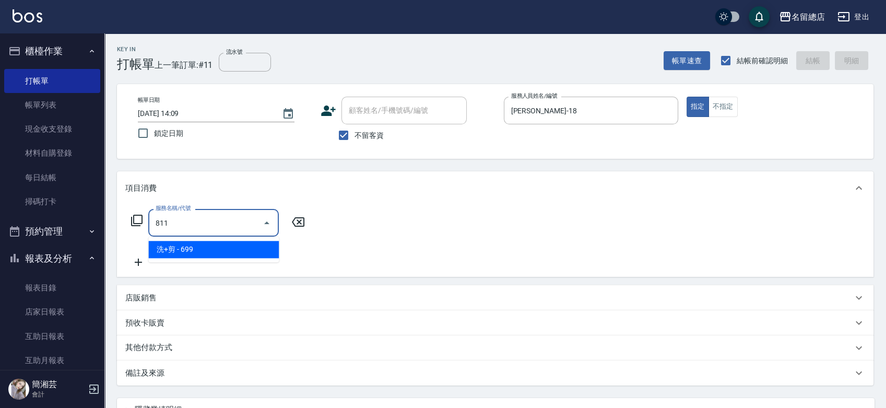
type input "洗+剪(811)"
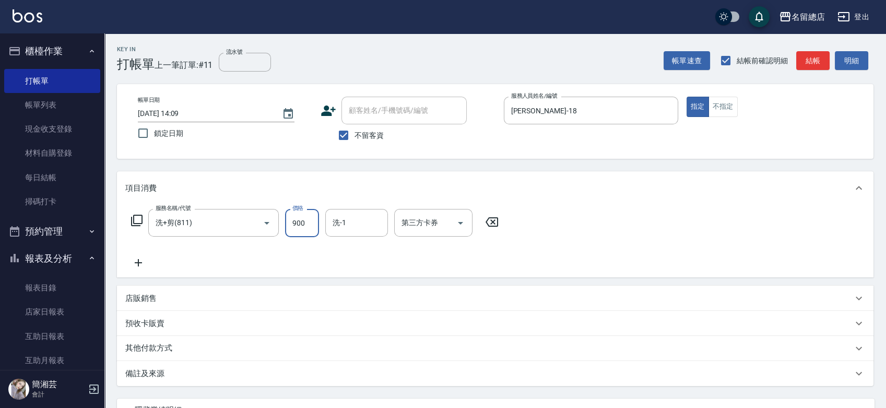
type input "900"
type input "[PERSON_NAME]-66"
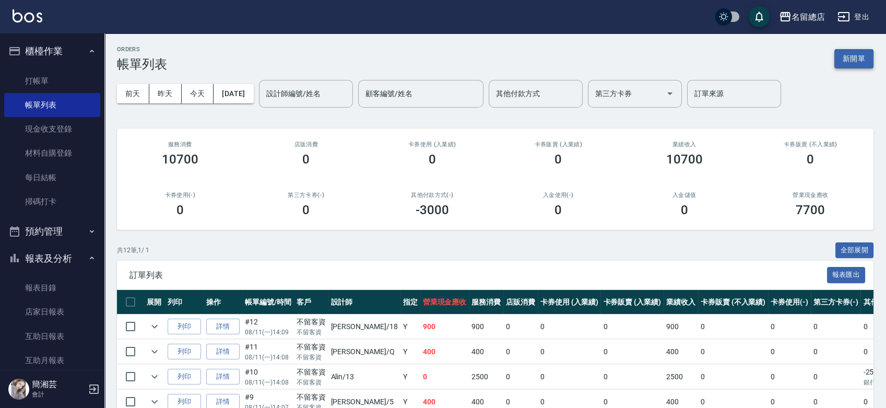
click at [849, 62] on button "新開單" at bounding box center [853, 58] width 39 height 19
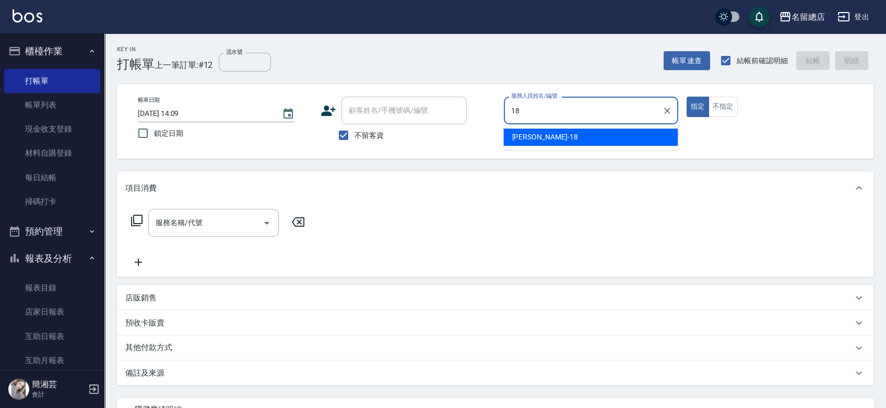
type input "[PERSON_NAME]-18"
type button "true"
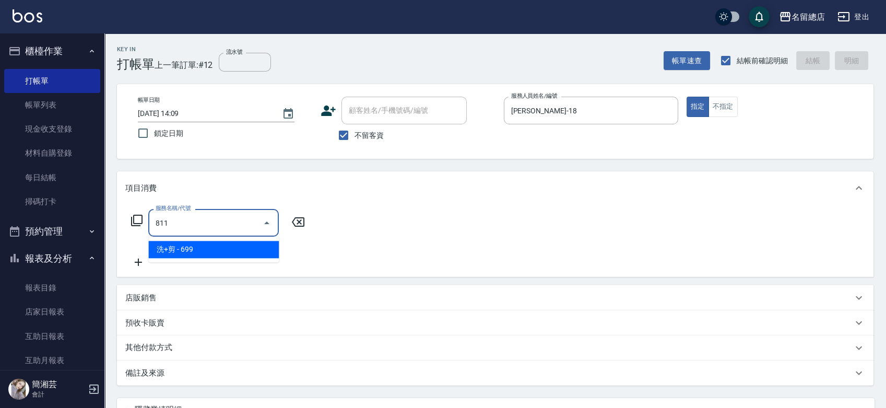
type input "洗+剪(811)"
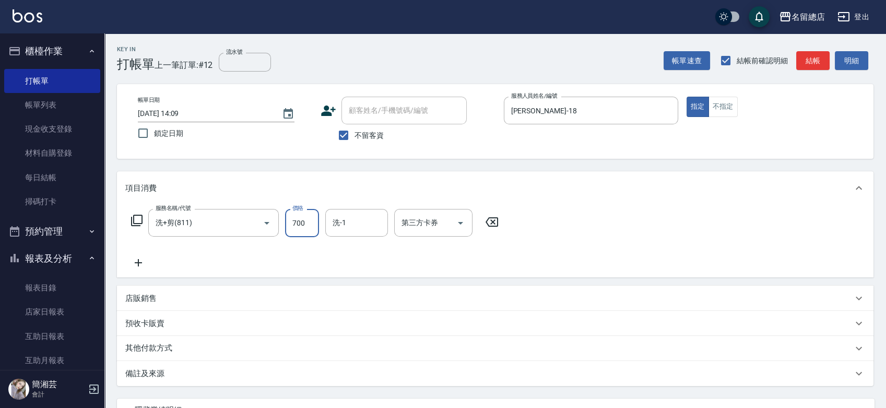
type input "700"
type input "[PERSON_NAME]-66"
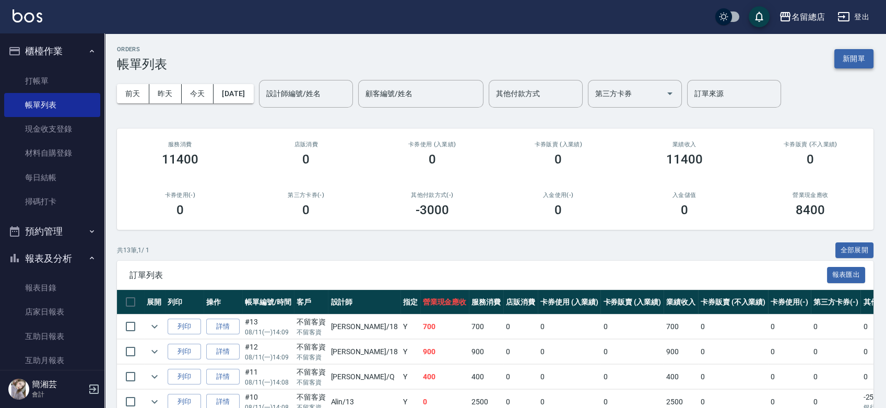
click at [855, 52] on button "新開單" at bounding box center [853, 58] width 39 height 19
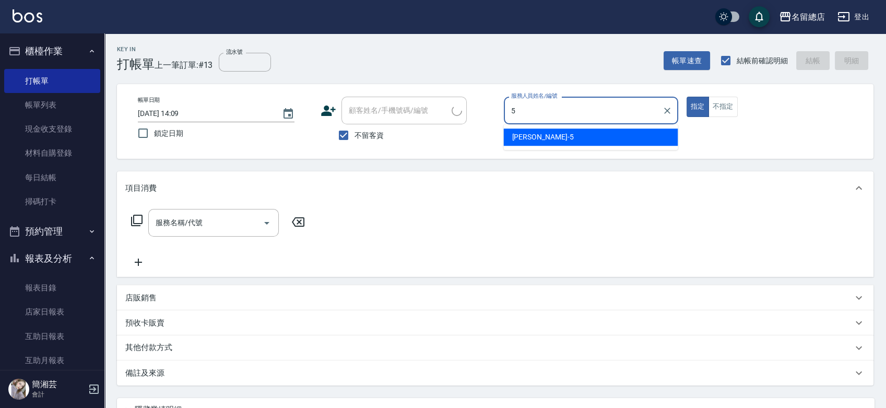
type input "[PERSON_NAME]-5"
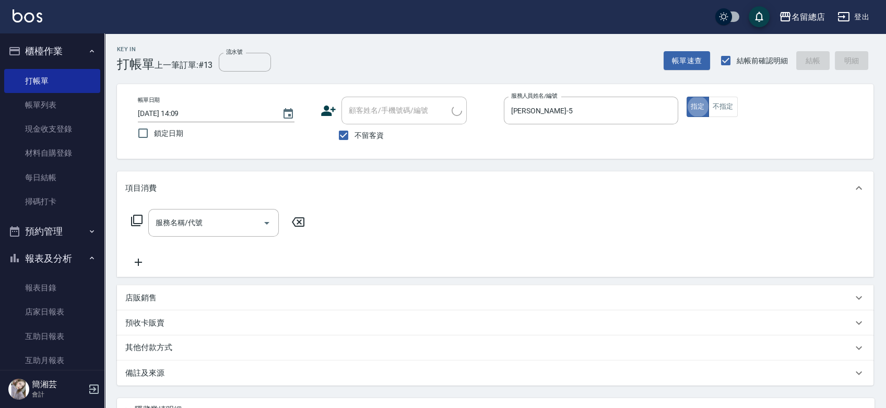
type button "true"
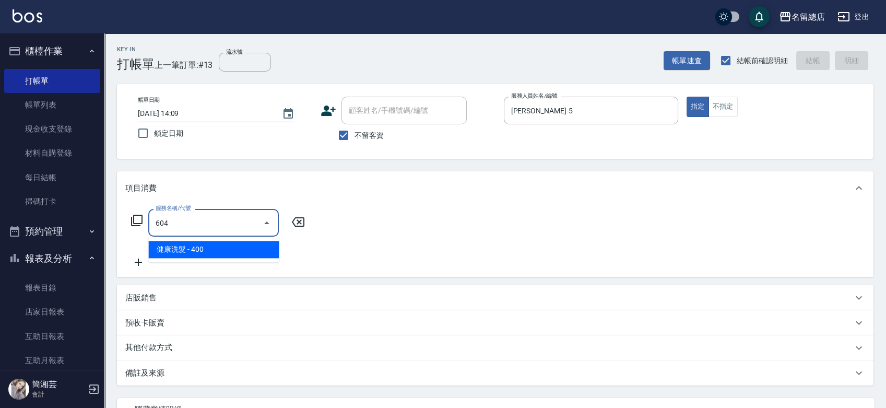
type input "健康洗髮(604)"
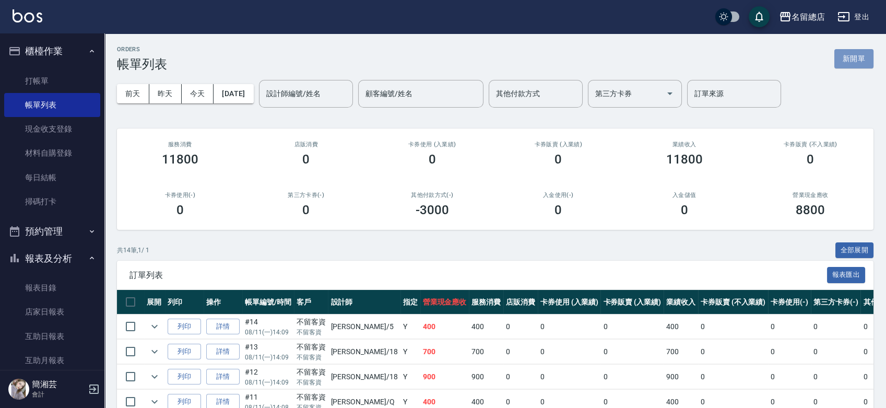
click at [855, 53] on button "新開單" at bounding box center [853, 58] width 39 height 19
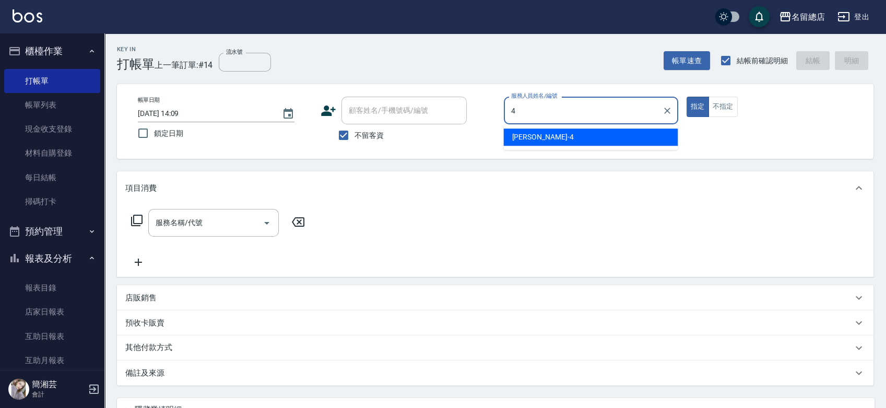
type input "[PERSON_NAME]-4"
type button "true"
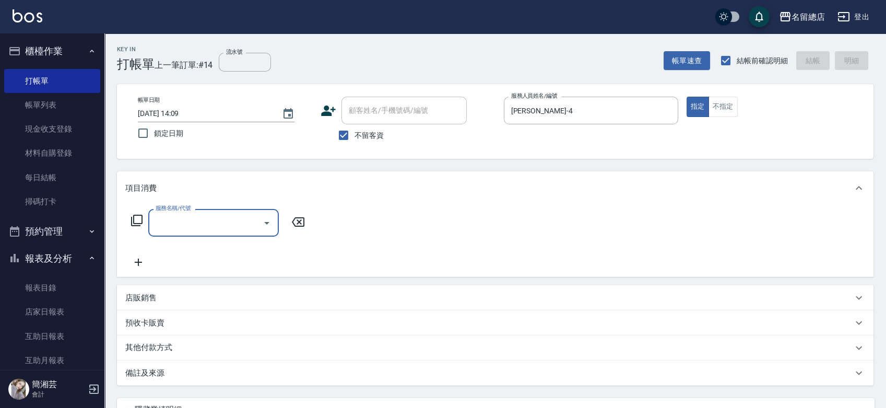
click at [363, 134] on span "不留客資" at bounding box center [368, 135] width 29 height 11
click at [354, 134] on input "不留客資" at bounding box center [343, 135] width 22 height 22
checkbox input "false"
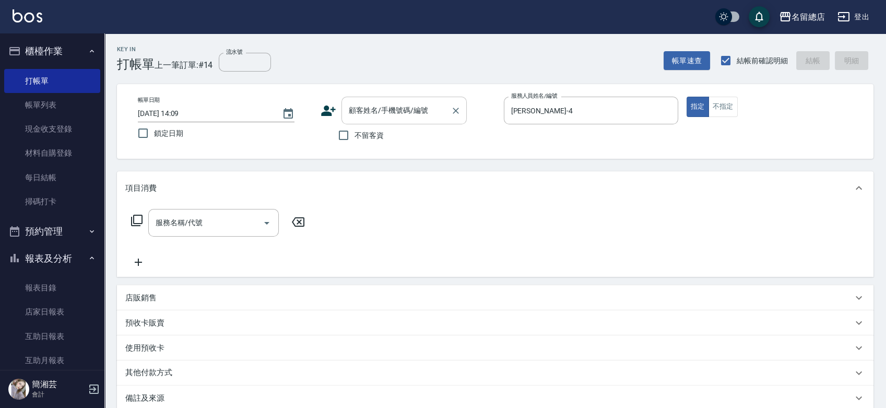
click at [359, 113] on input "顧客姓名/手機號碼/編號" at bounding box center [396, 110] width 100 height 18
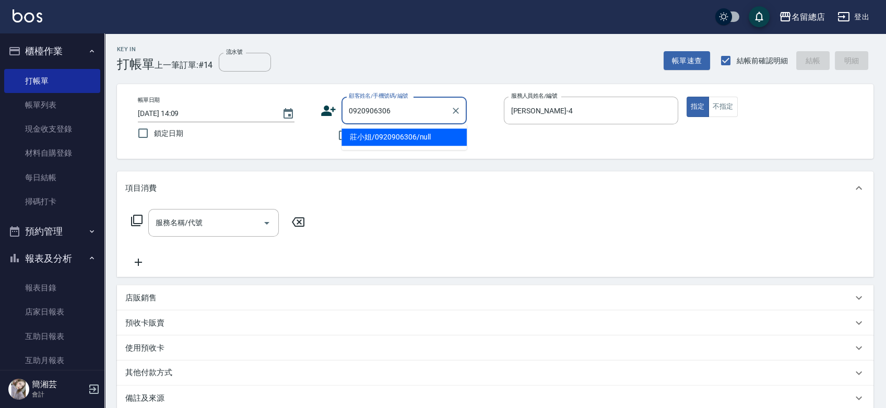
type input "莊小姐/0920906306/null"
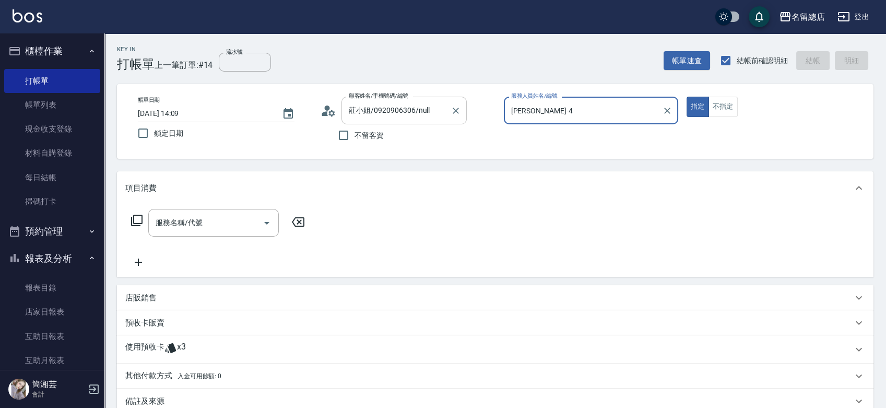
click at [686, 97] on button "指定" at bounding box center [697, 107] width 22 height 20
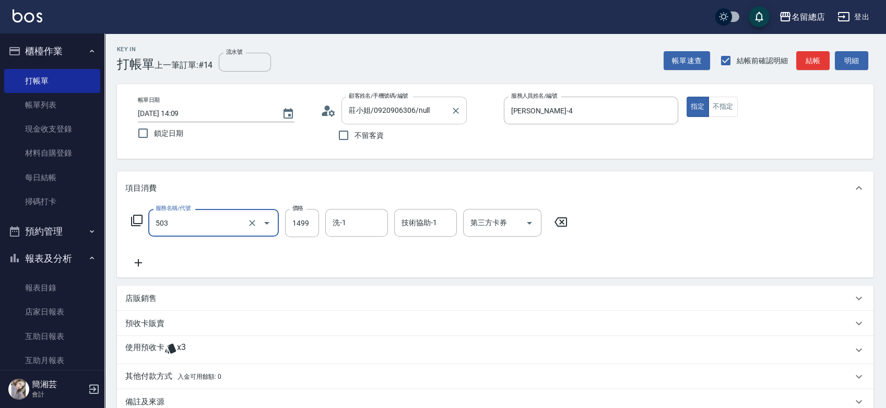
type input "染髮1000~1499(503)"
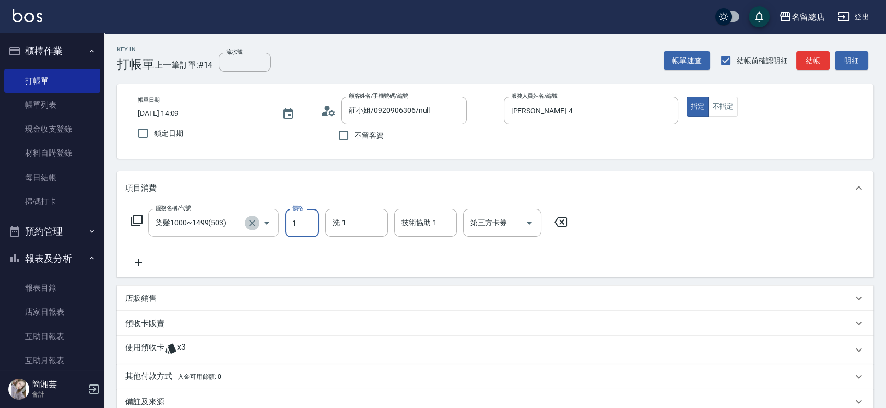
click at [247, 220] on icon "Clear" at bounding box center [252, 223] width 10 height 10
type input "1"
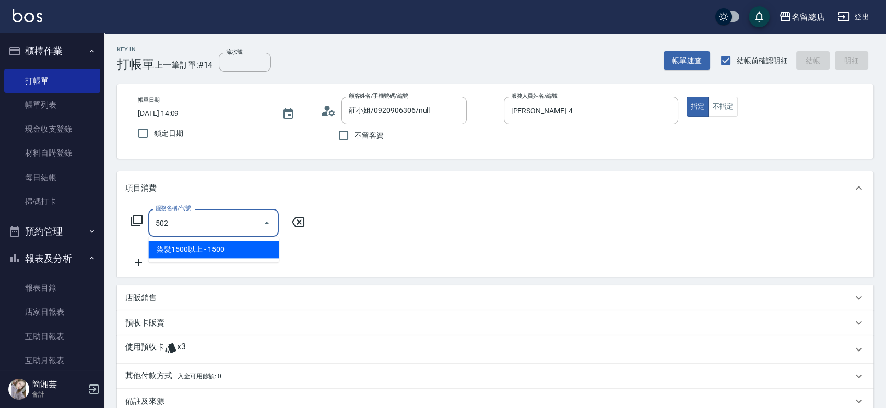
type input "染髮1500以上(502)"
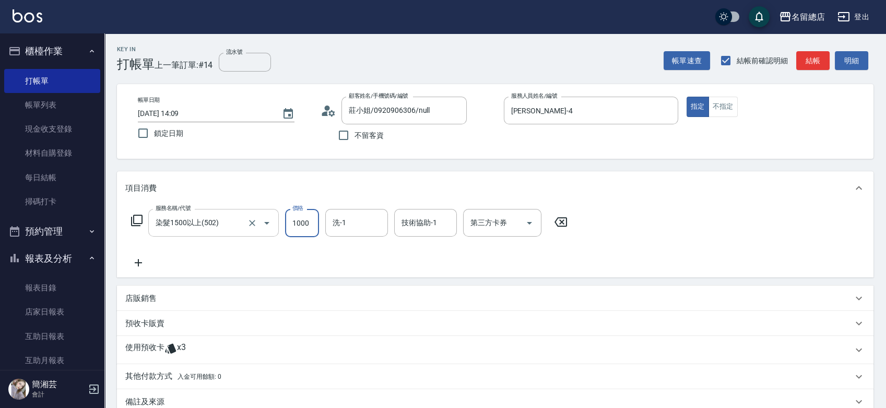
type input "1000"
type input "祥哥-98"
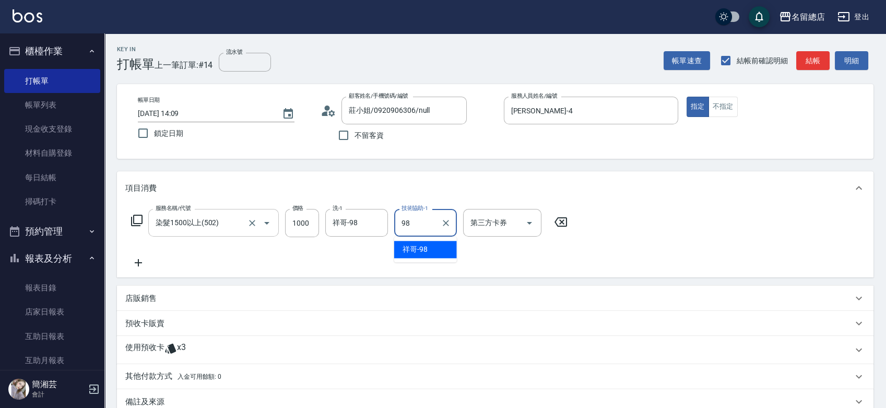
type input "祥哥-98"
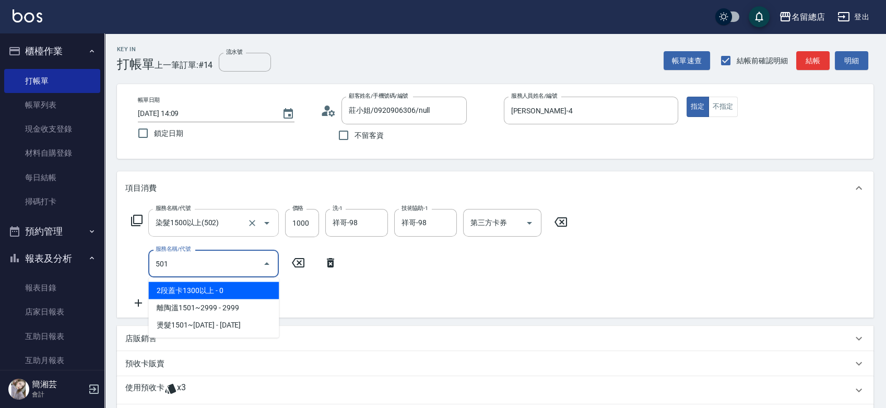
type input "2段蓋卡1300以上(501)"
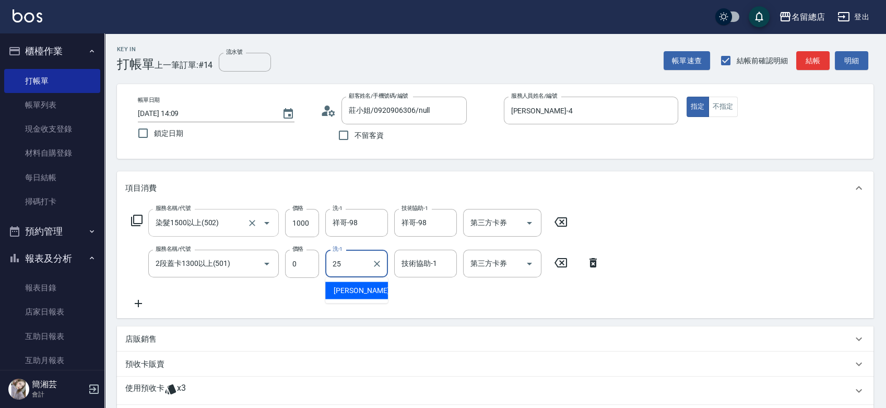
type input "[PERSON_NAME]-25"
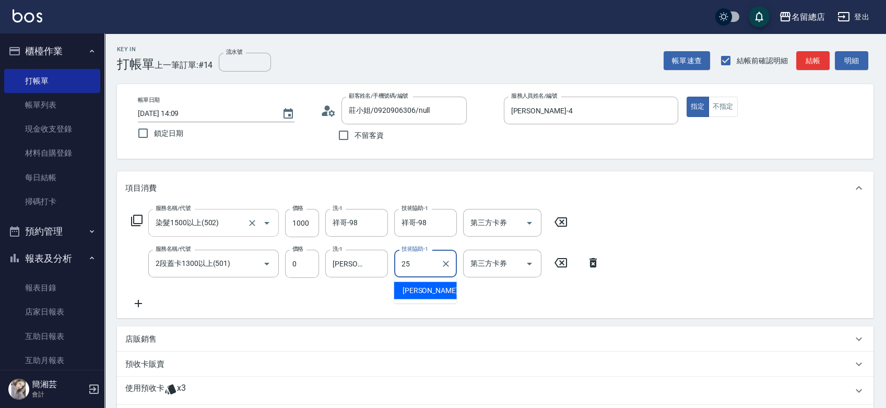
type input "[PERSON_NAME]-25"
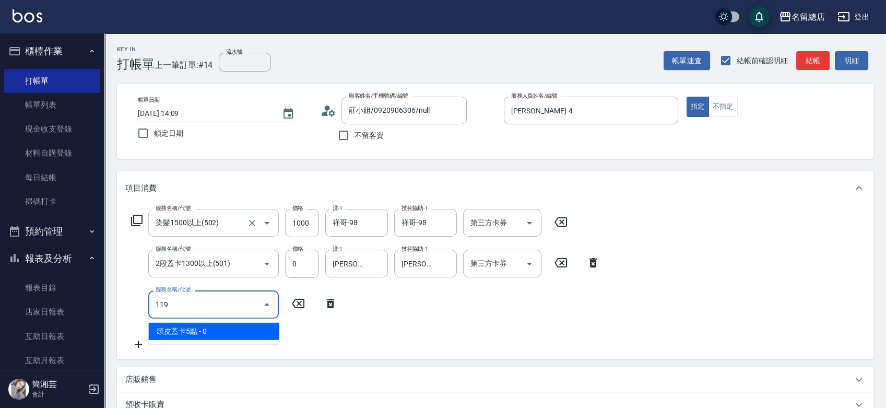
type input "頭皮蓋卡5點(119)"
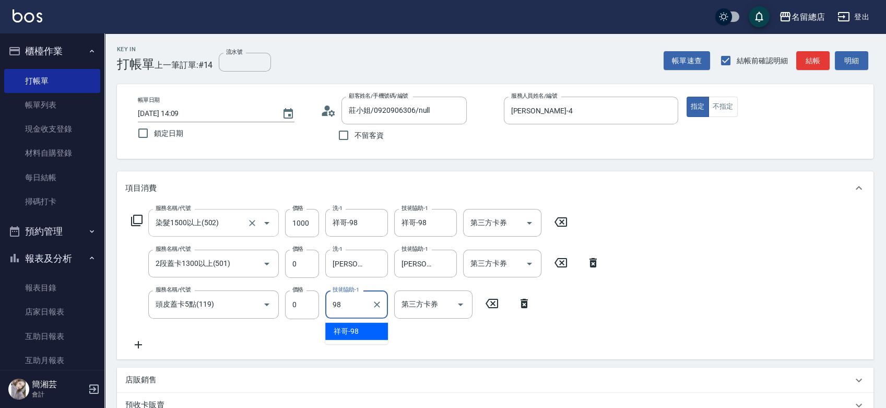
type input "祥哥-98"
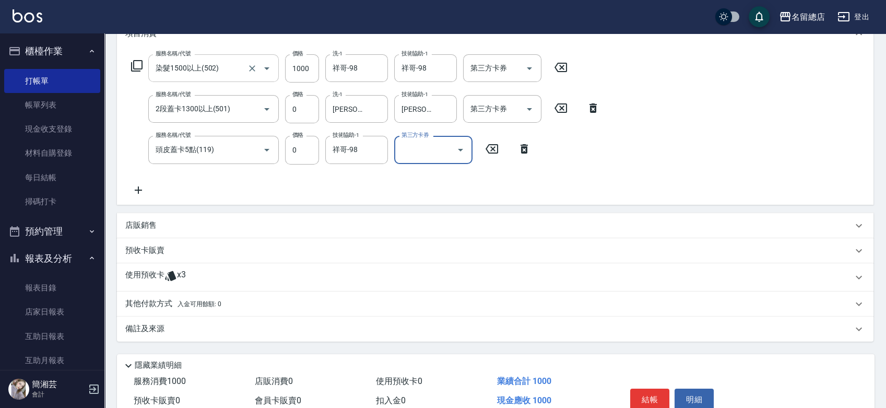
scroll to position [174, 0]
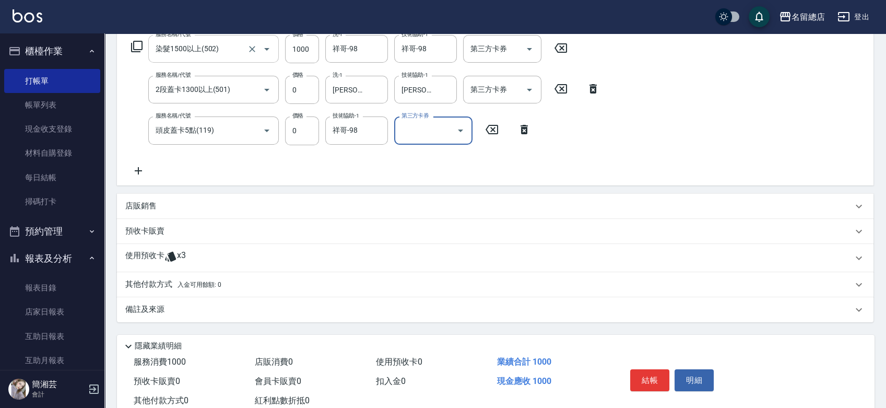
click at [161, 262] on p "使用預收卡" at bounding box center [144, 258] width 39 height 16
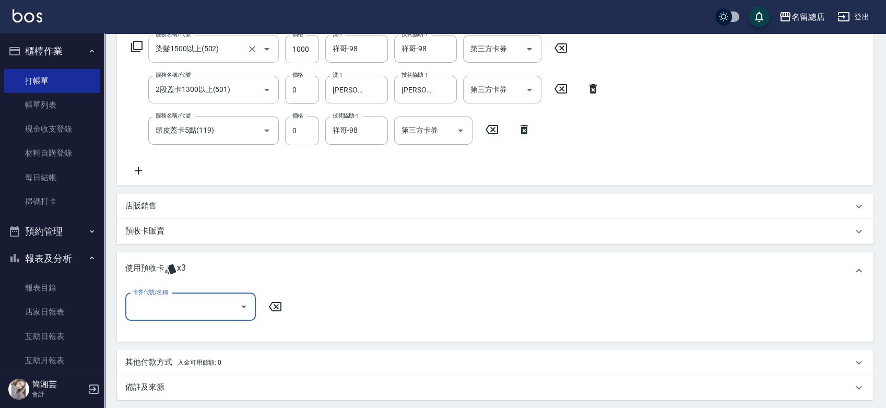
scroll to position [0, 0]
click at [180, 306] on input "卡券代號/名稱" at bounding box center [182, 306] width 105 height 18
click at [184, 332] on div "二段自備卡 剩餘3張 8989" at bounding box center [190, 333] width 130 height 17
type input "二段自備卡 8989"
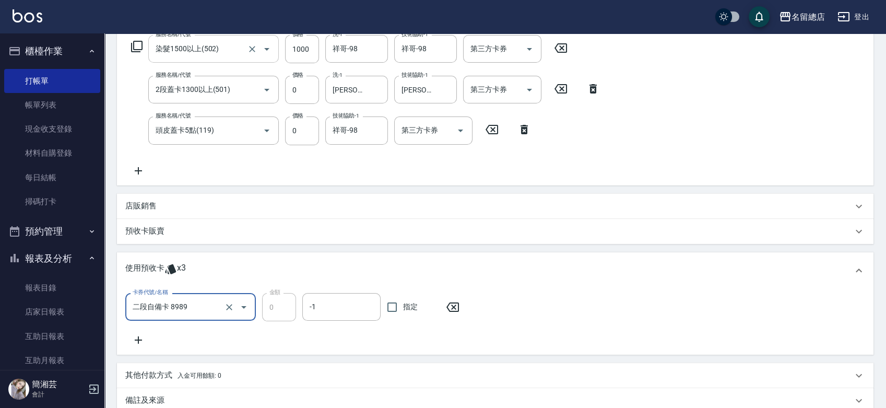
drag, startPoint x: 397, startPoint y: 310, endPoint x: 396, endPoint y: 318, distance: 8.4
click at [397, 310] on input "指定" at bounding box center [392, 307] width 22 height 22
checkbox input "true"
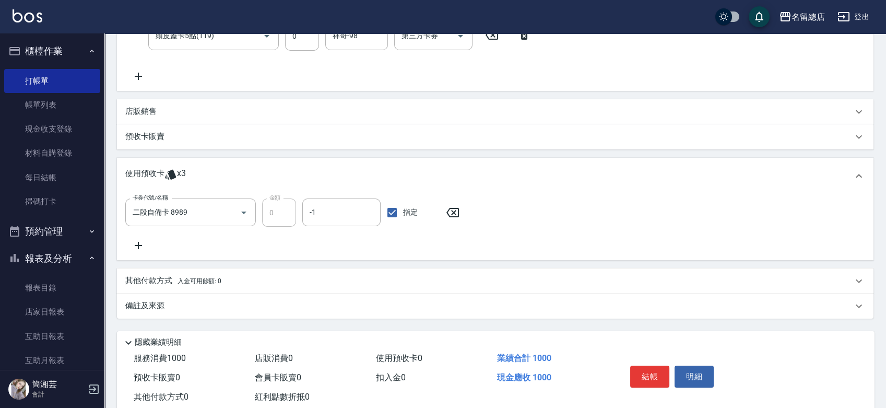
scroll to position [295, 0]
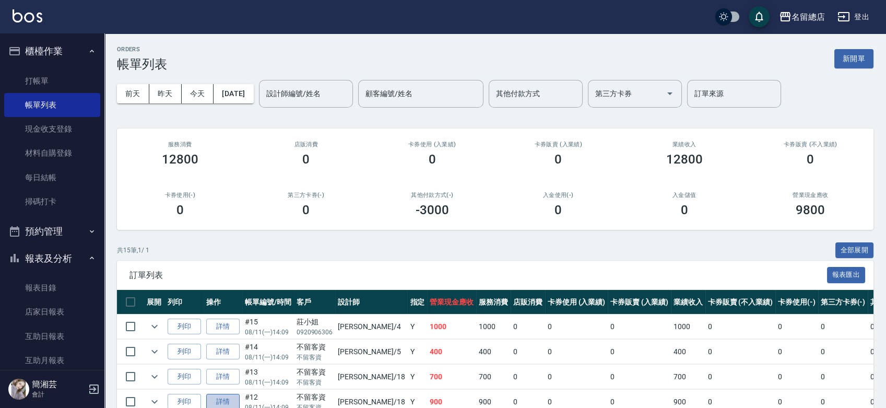
click at [218, 402] on link "詳情" at bounding box center [222, 402] width 33 height 16
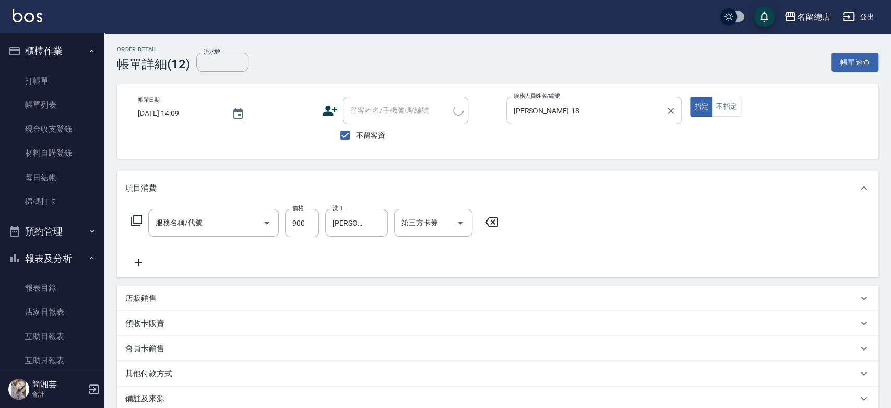
type input "[DATE] 14:09"
checkbox input "true"
type input "[PERSON_NAME]-18"
type input "洗+剪(811)"
click at [671, 108] on icon "Clear" at bounding box center [667, 110] width 10 height 10
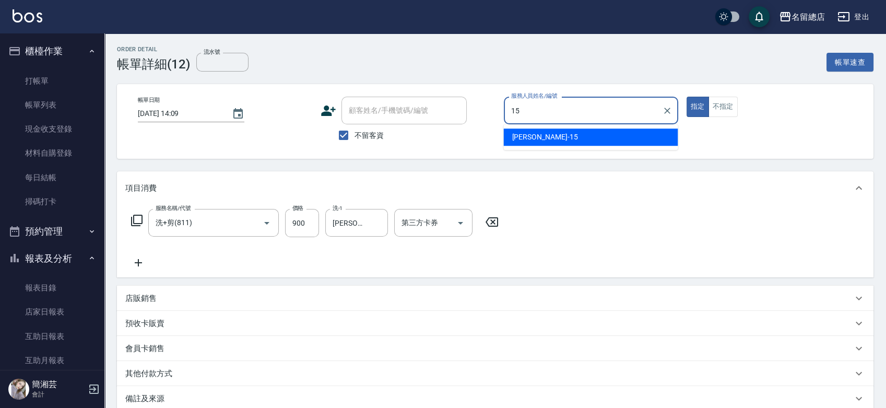
type input "[PERSON_NAME]-15"
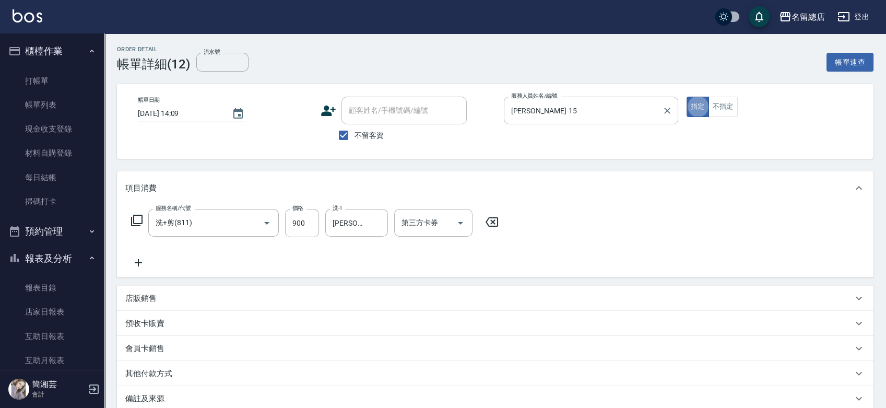
type button "true"
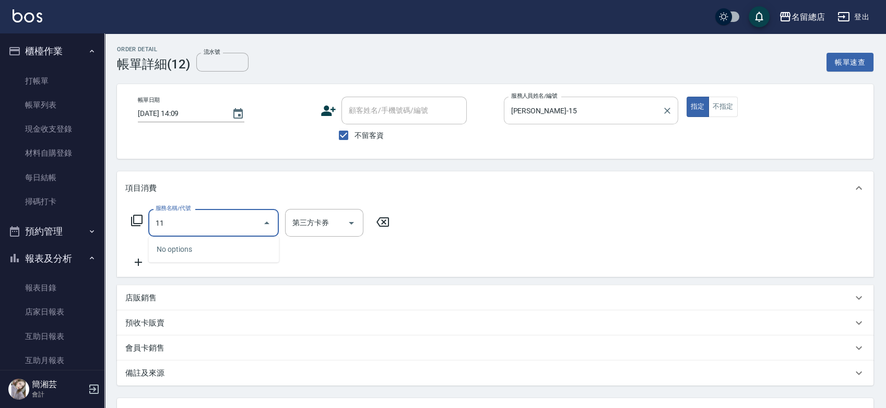
type input "1"
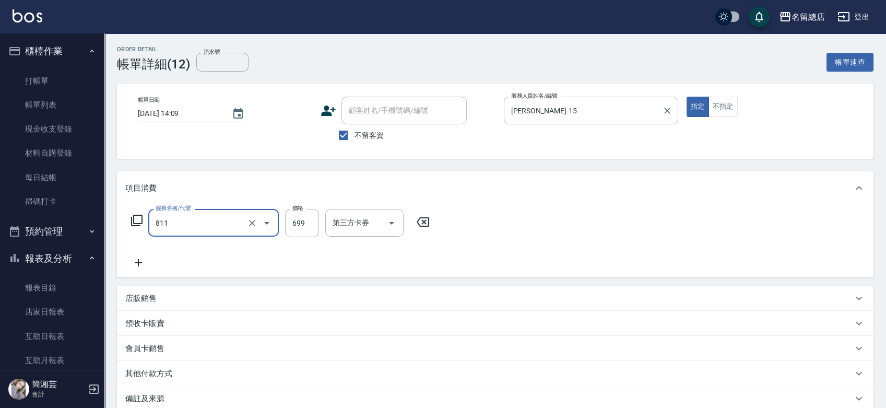
type input "洗+剪(811)"
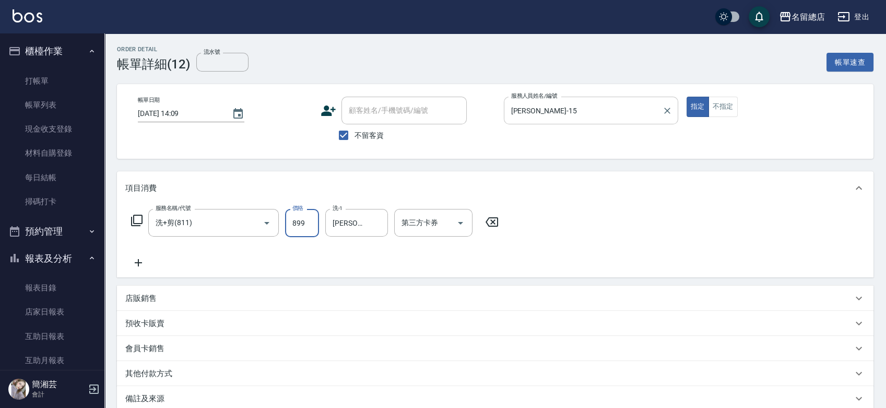
type input "899"
type input "[PERSON_NAME]-66"
click at [376, 218] on icon "Clear" at bounding box center [377, 223] width 10 height 10
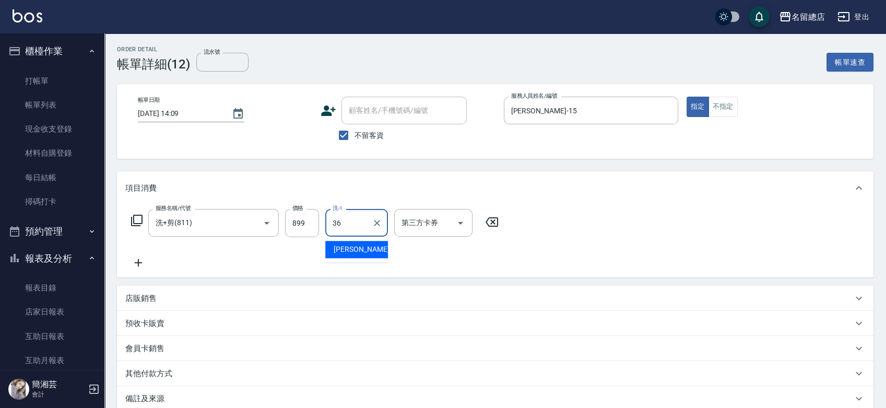
type input "[PERSON_NAME]-36"
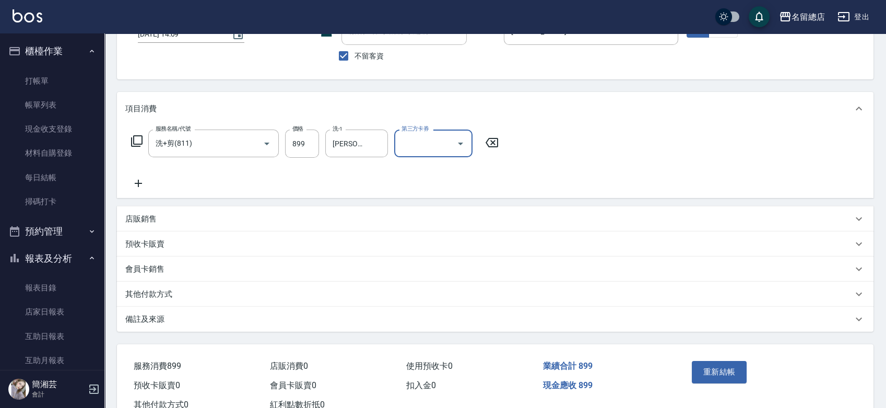
scroll to position [114, 0]
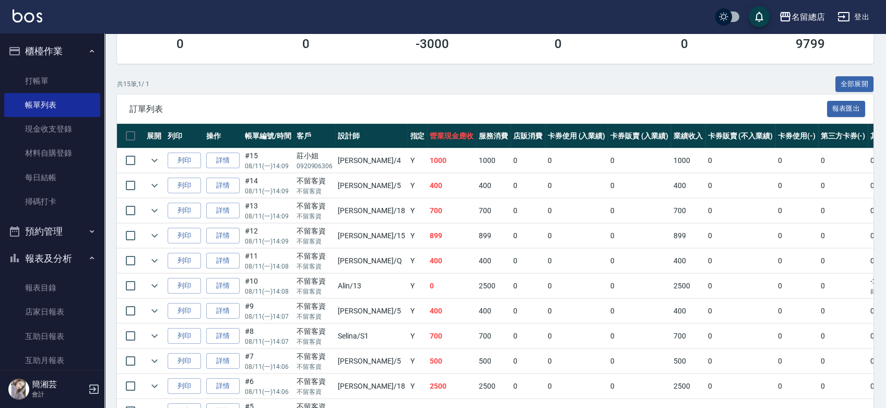
scroll to position [174, 0]
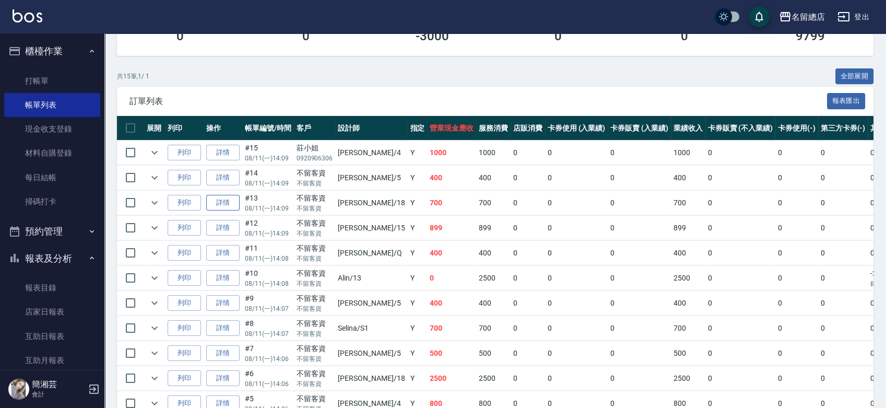
click at [230, 205] on link "詳情" at bounding box center [222, 203] width 33 height 16
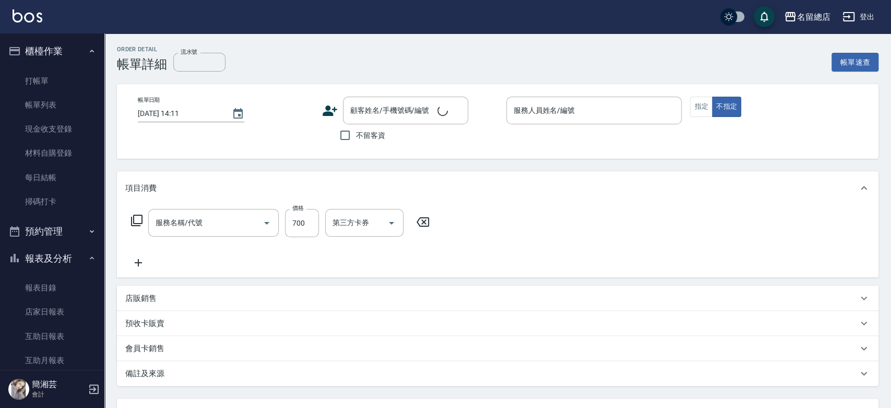
type input "[DATE] 14:09"
checkbox input "true"
type input "[PERSON_NAME]-18"
type input "洗+剪(811)"
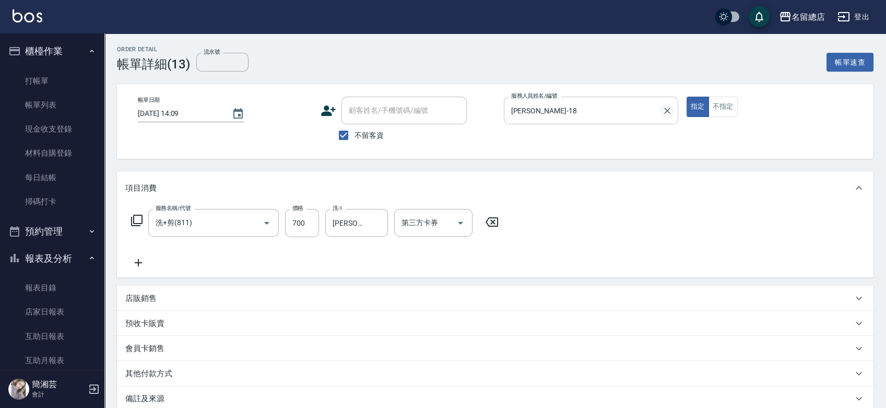
click at [666, 112] on icon "Clear" at bounding box center [667, 110] width 10 height 10
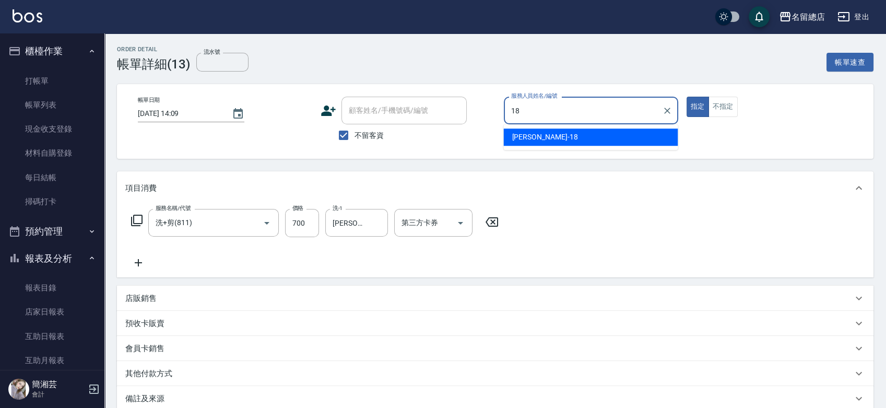
type input "[PERSON_NAME]-18"
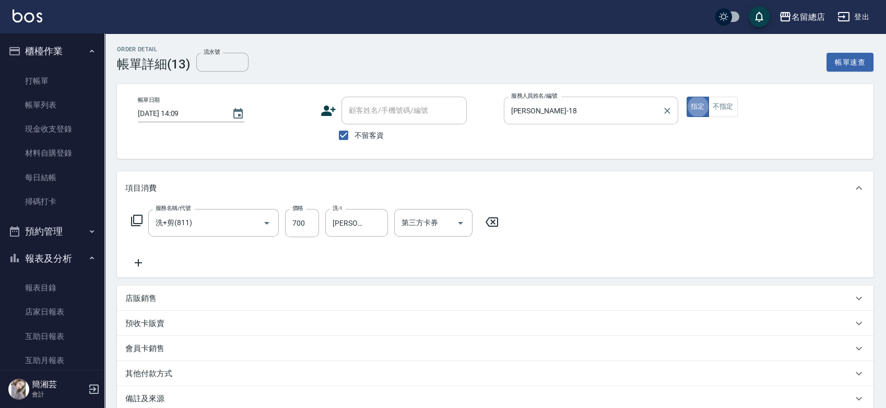
type button "true"
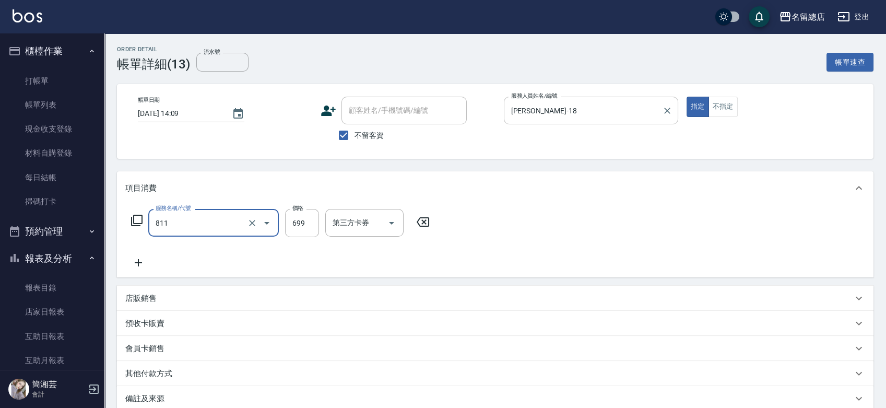
type input "洗+剪(811)"
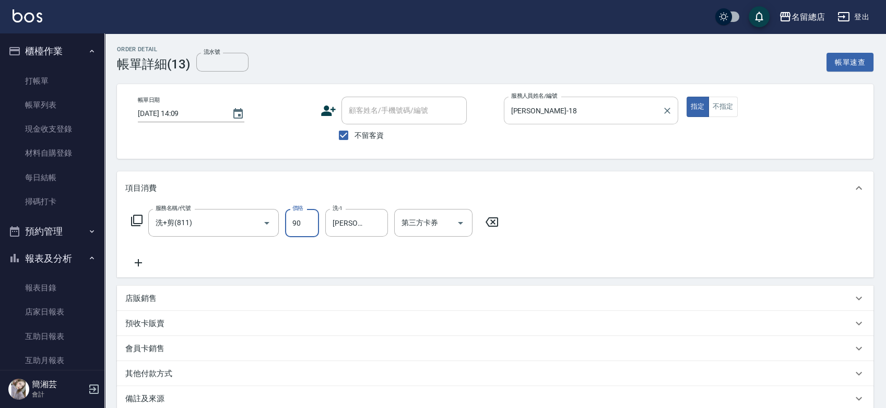
type input "900"
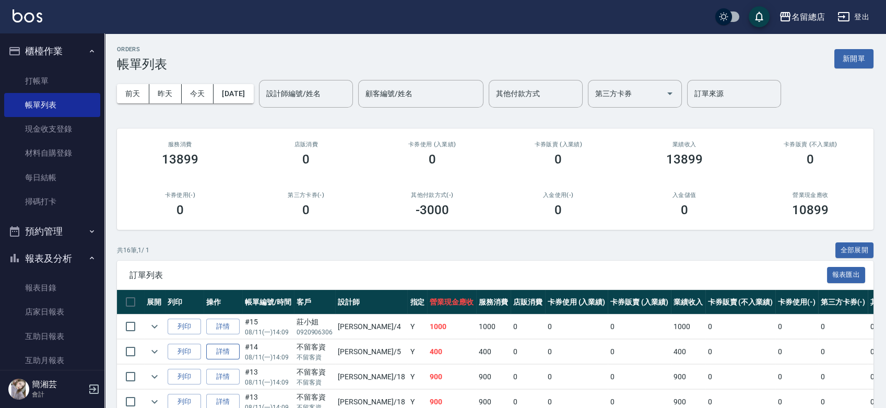
click at [229, 349] on link "詳情" at bounding box center [222, 351] width 33 height 16
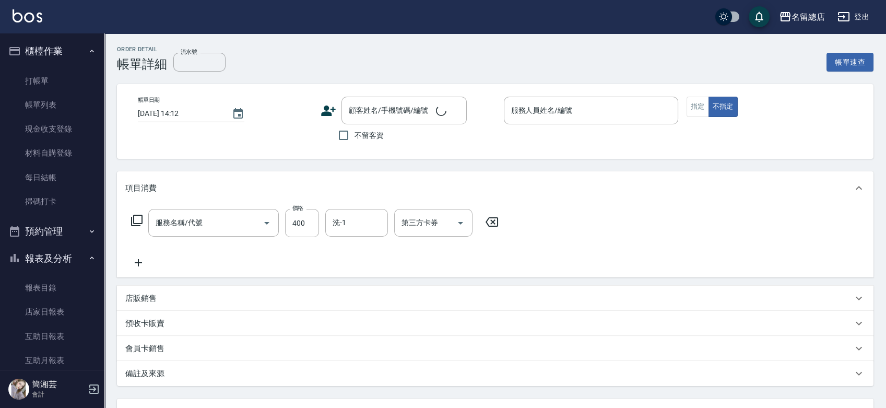
type input "[DATE] 14:09"
checkbox input "true"
type input "[PERSON_NAME]-5"
type input "健康洗髮(604)"
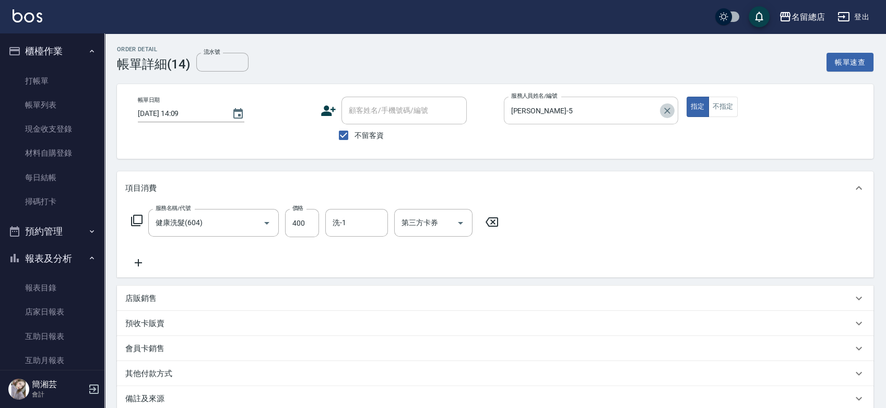
click at [669, 112] on icon "Clear" at bounding box center [667, 110] width 10 height 10
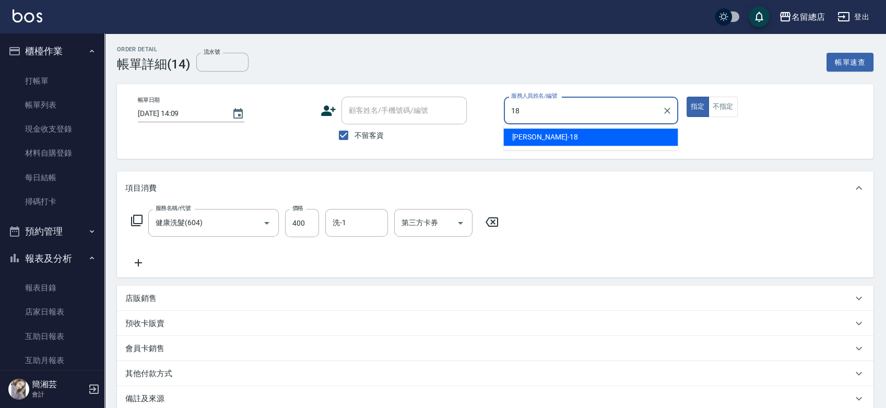
type input "[PERSON_NAME]-18"
type button "true"
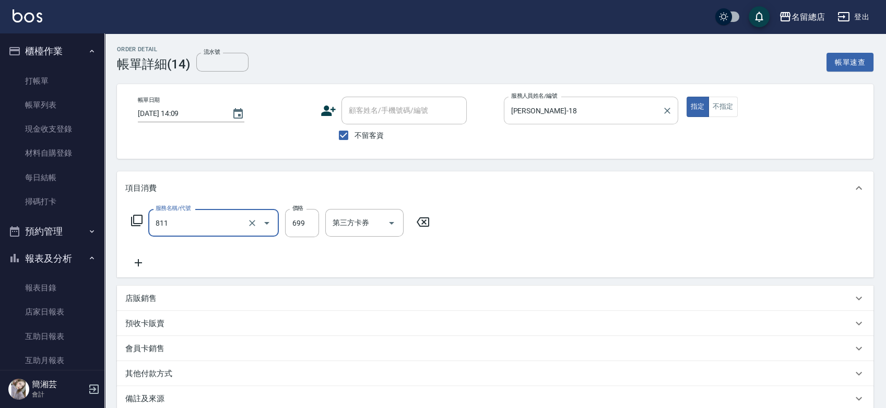
type input "洗+剪(811)"
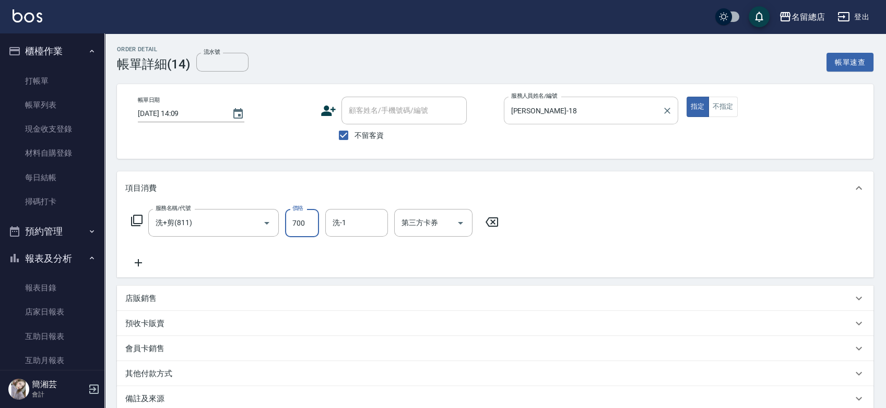
type input "700"
type input "[PERSON_NAME]-66"
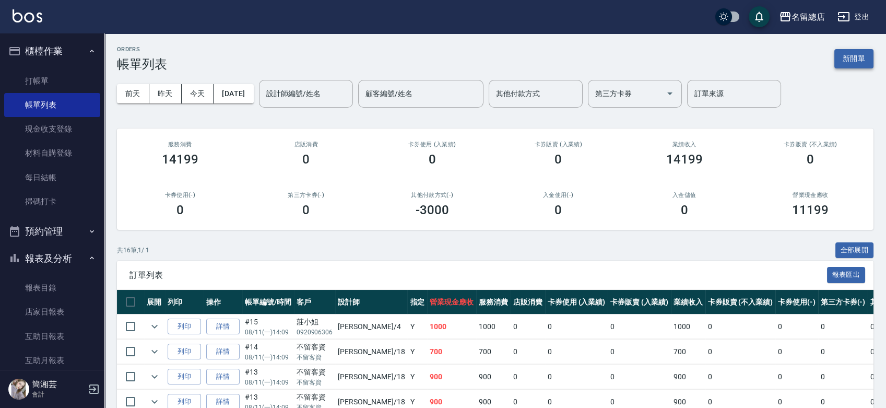
click at [868, 64] on button "新開單" at bounding box center [853, 58] width 39 height 19
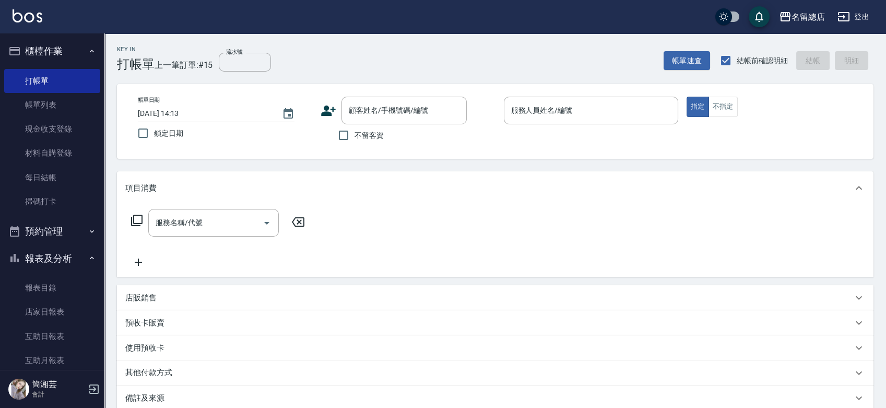
click at [384, 133] on span "不留客資" at bounding box center [368, 135] width 29 height 11
click at [354, 133] on input "不留客資" at bounding box center [343, 135] width 22 height 22
checkbox input "true"
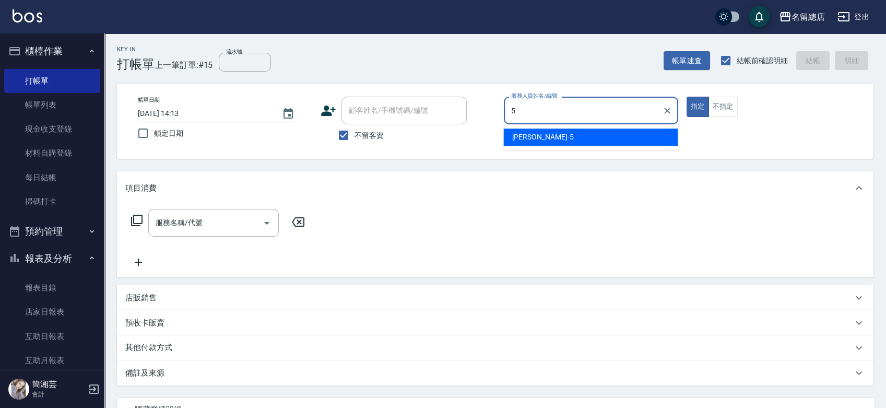
type input "[PERSON_NAME]-5"
type button "true"
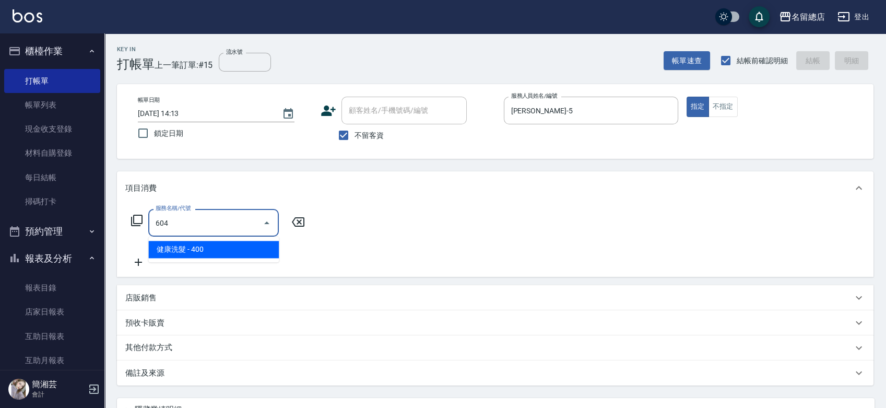
type input "健康洗髮(604)"
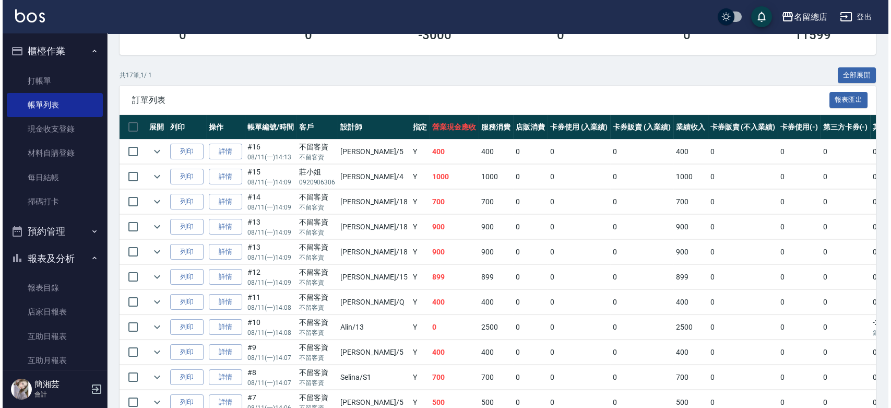
scroll to position [232, 0]
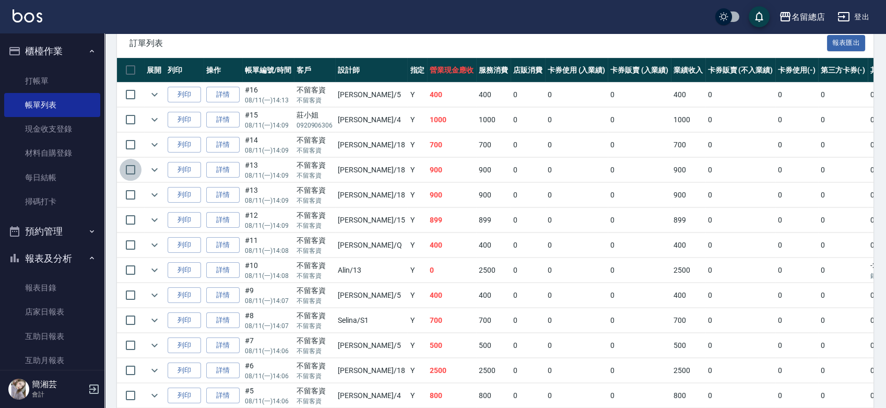
drag, startPoint x: 134, startPoint y: 171, endPoint x: 139, endPoint y: 172, distance: 5.2
click at [133, 171] on input "checkbox" at bounding box center [131, 170] width 22 height 22
checkbox input "true"
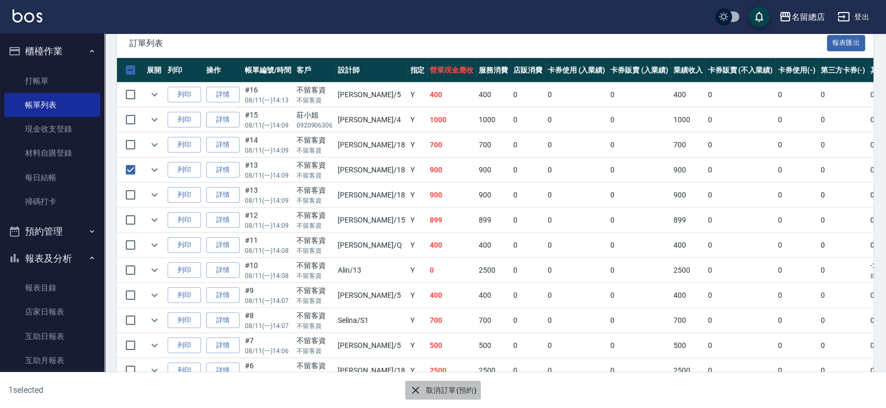
click at [434, 391] on button "取消訂單(預約)" at bounding box center [443, 389] width 76 height 19
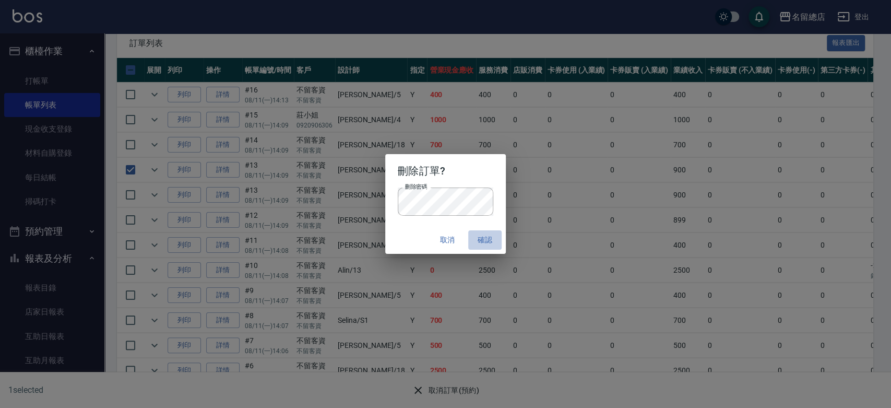
click at [484, 241] on button "確認" at bounding box center [484, 239] width 33 height 19
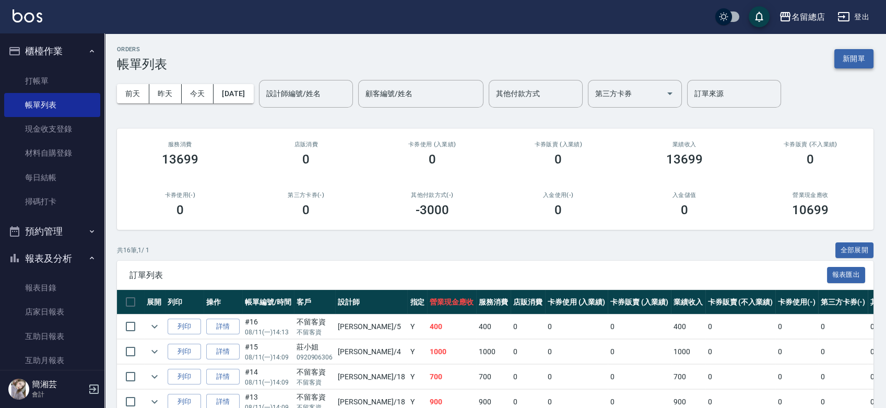
scroll to position [0, 0]
click at [866, 62] on button "新開單" at bounding box center [853, 58] width 39 height 19
